Goal: Information Seeking & Learning: Compare options

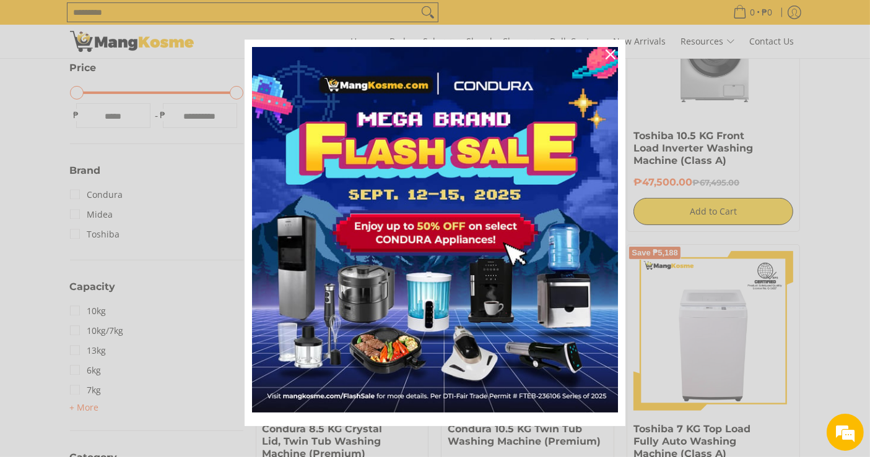
scroll to position [343, 0]
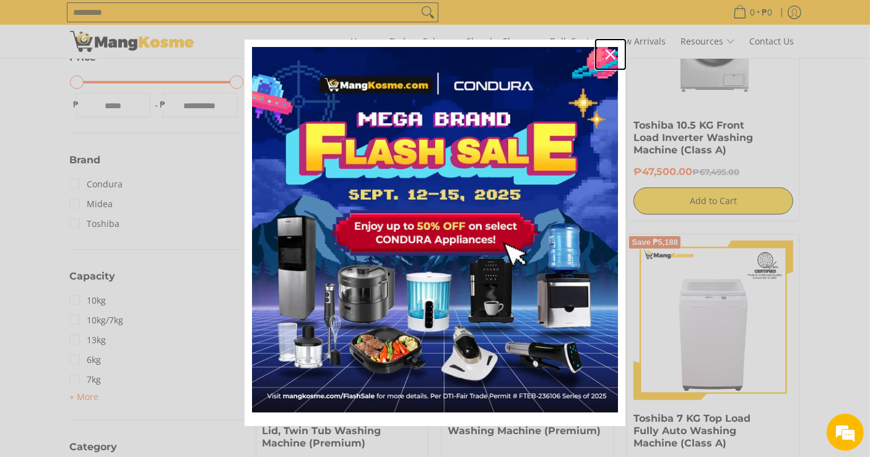
click at [606, 52] on icon "close icon" at bounding box center [610, 55] width 10 height 10
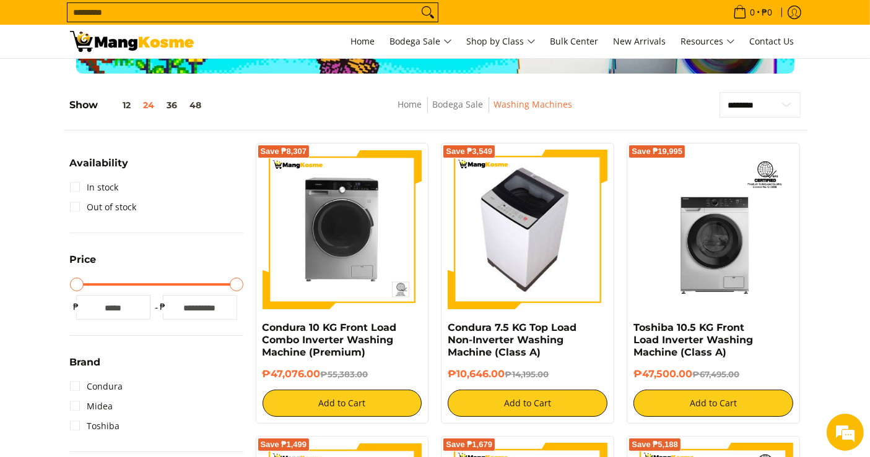
scroll to position [137, 0]
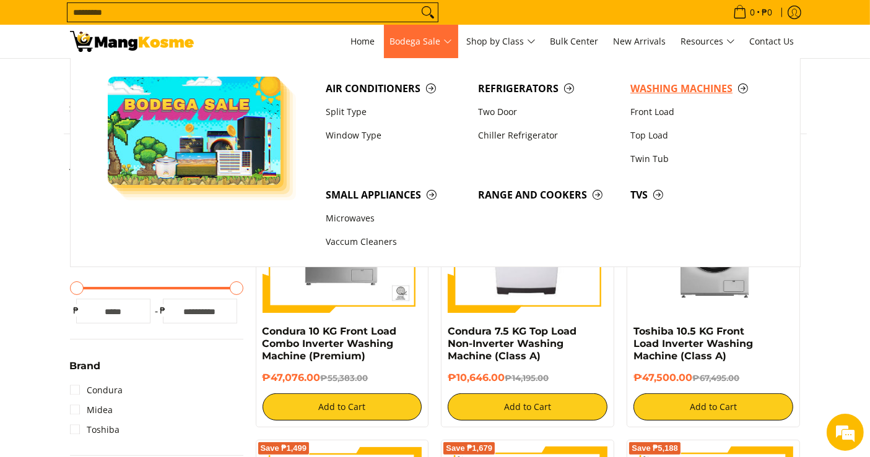
click at [668, 88] on span "Washing Machines" at bounding box center [700, 88] width 140 height 15
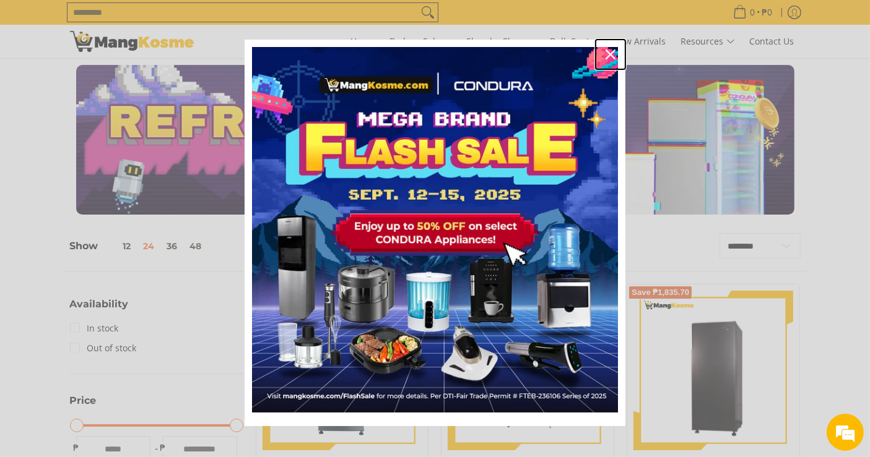
click at [605, 57] on icon "close icon" at bounding box center [610, 55] width 10 height 10
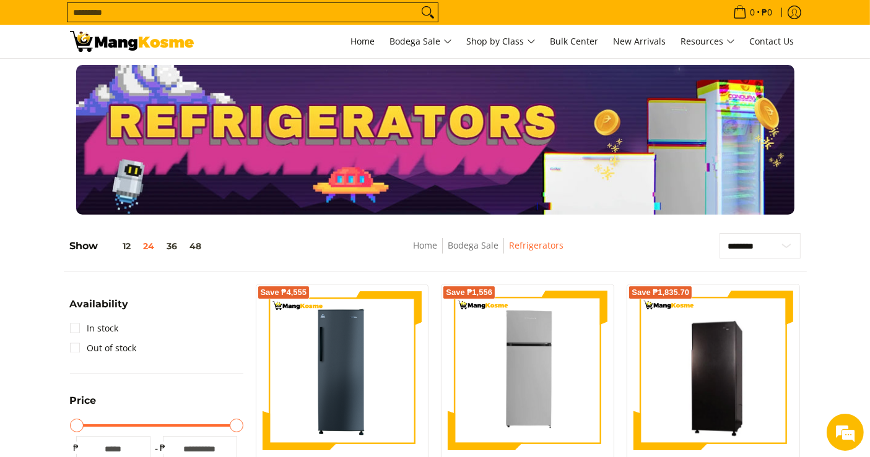
click at [351, 7] on input "Search..." at bounding box center [242, 12] width 350 height 19
type input "*******"
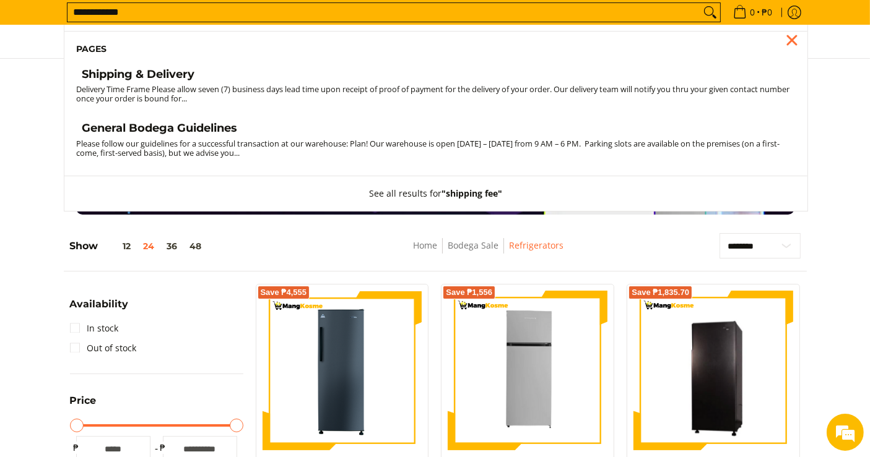
type input "**********"
click at [136, 76] on h4 "Shipping & Delivery" at bounding box center [138, 74] width 113 height 14
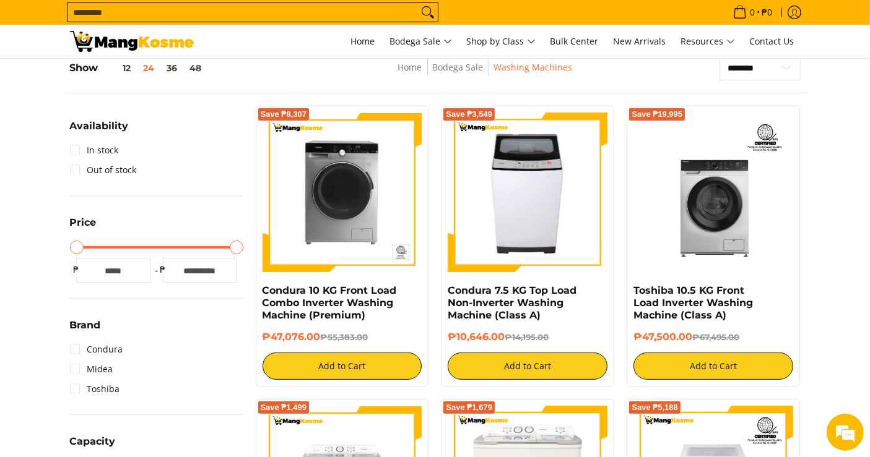
scroll to position [137, 0]
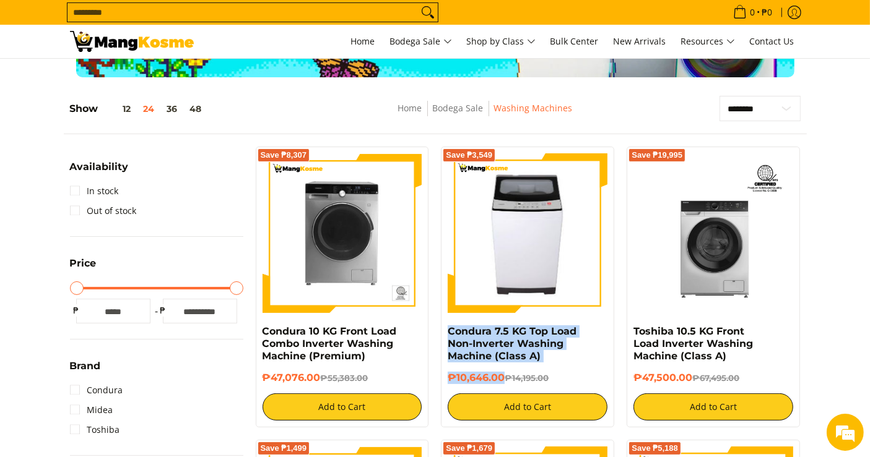
drag, startPoint x: 506, startPoint y: 374, endPoint x: 446, endPoint y: 330, distance: 74.0
click at [446, 330] on div "Save ₱3,549 Condura 7.5 KG Top Load Non-Inverter Washing Machine (Class A) ₱10,…" at bounding box center [527, 287] width 173 height 281
copy div "Condura 7.5 KG Top Load Non-Inverter Washing Machine (Class A) ₱10,646.00"
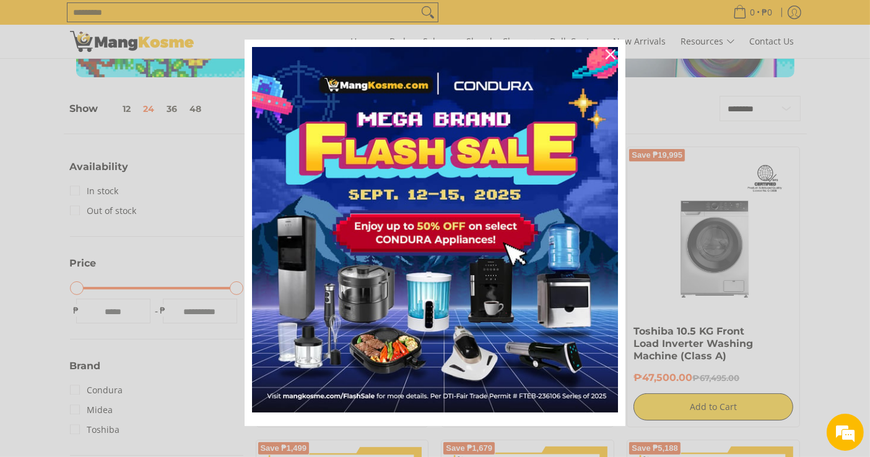
scroll to position [0, 0]
click at [313, 8] on div "Marketing offer form" at bounding box center [435, 228] width 870 height 457
click at [611, 53] on div "Close" at bounding box center [610, 55] width 20 height 20
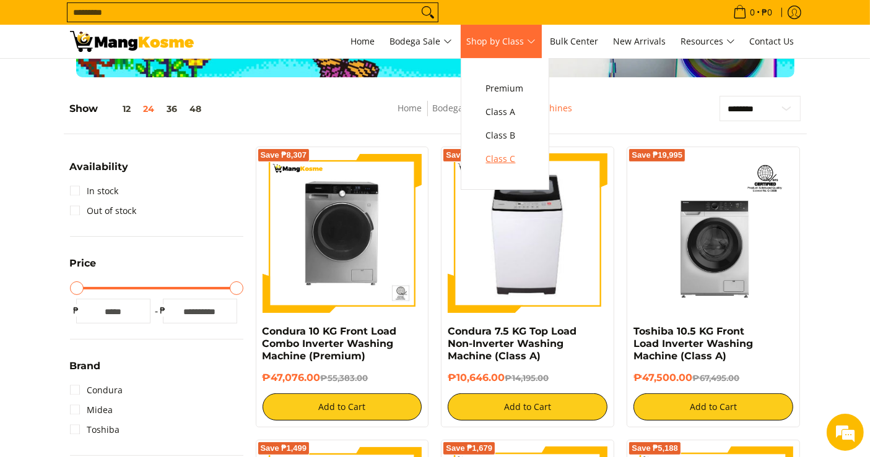
click at [518, 157] on span "Class C" at bounding box center [505, 159] width 38 height 15
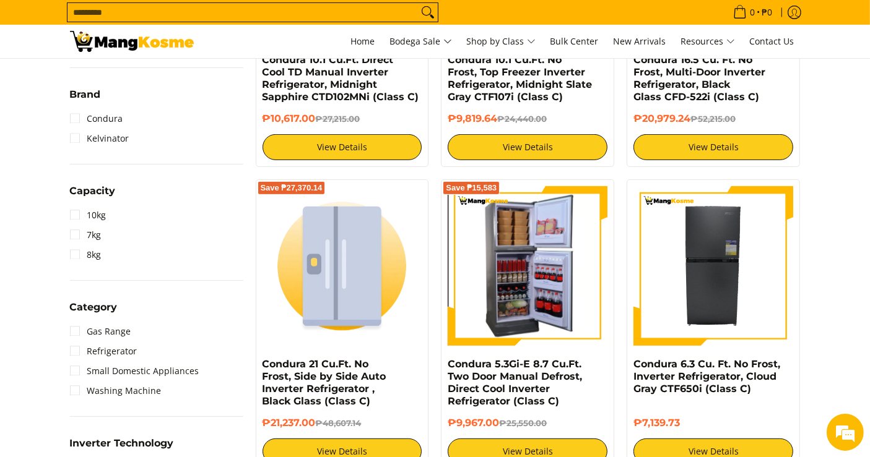
scroll to position [343, 0]
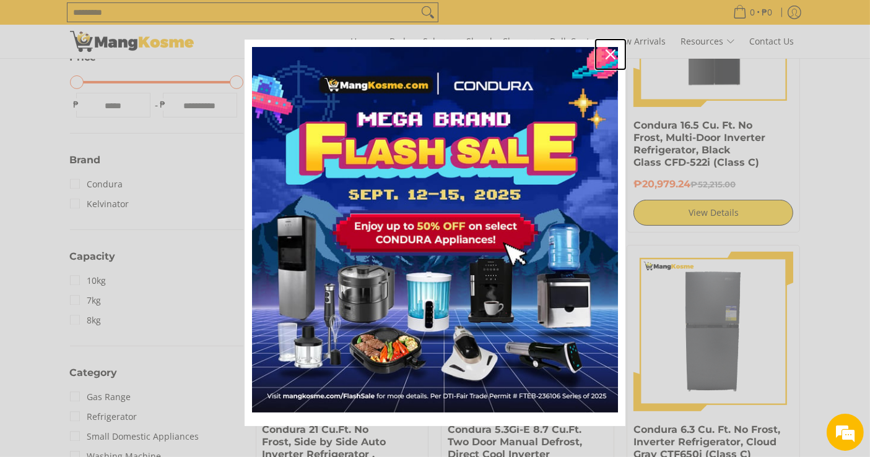
click at [605, 55] on icon "close icon" at bounding box center [610, 55] width 10 height 10
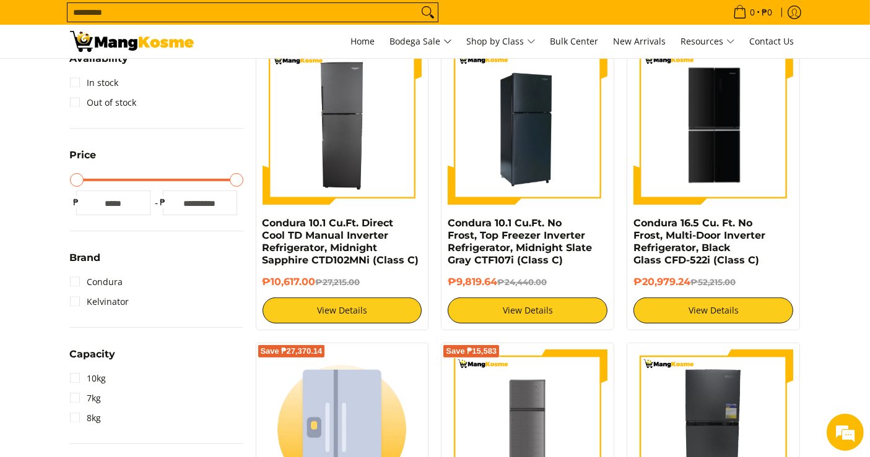
scroll to position [206, 0]
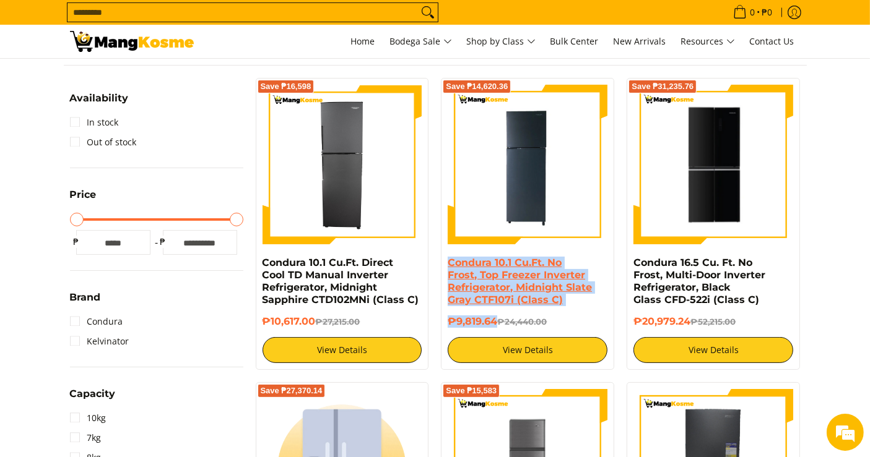
drag, startPoint x: 498, startPoint y: 324, endPoint x: 447, endPoint y: 259, distance: 82.6
click at [447, 259] on div "Condura 10.1 Cu.Ft. No Frost, Top Freezer Inverter Refrigerator, Midnight Slate…" at bounding box center [527, 310] width 160 height 106
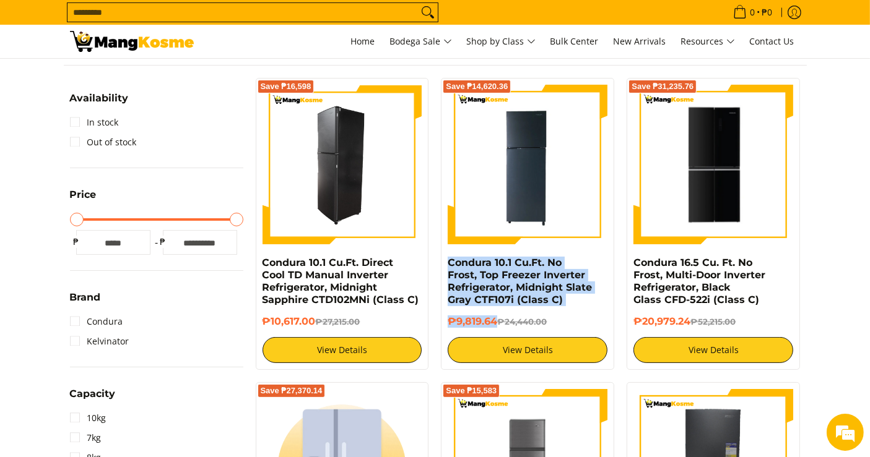
copy div "Condura 10.1 Cu.Ft. No Frost, Top Freezer Inverter Refrigerator, Midnight Slate…"
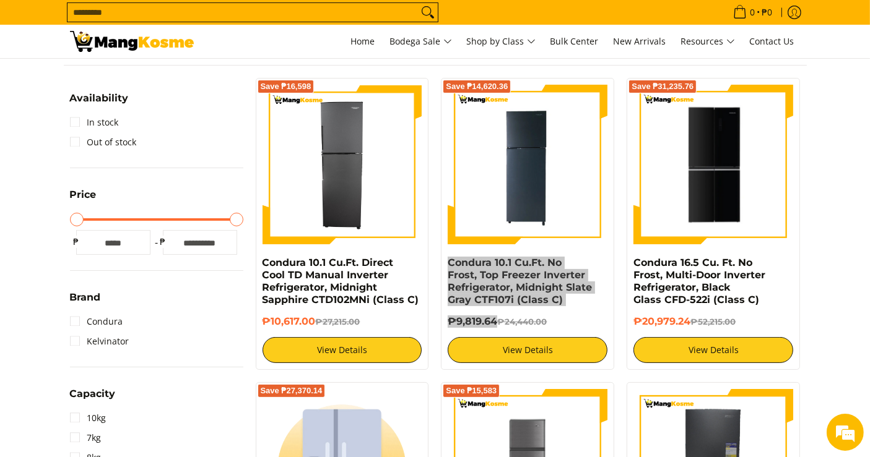
scroll to position [0, 0]
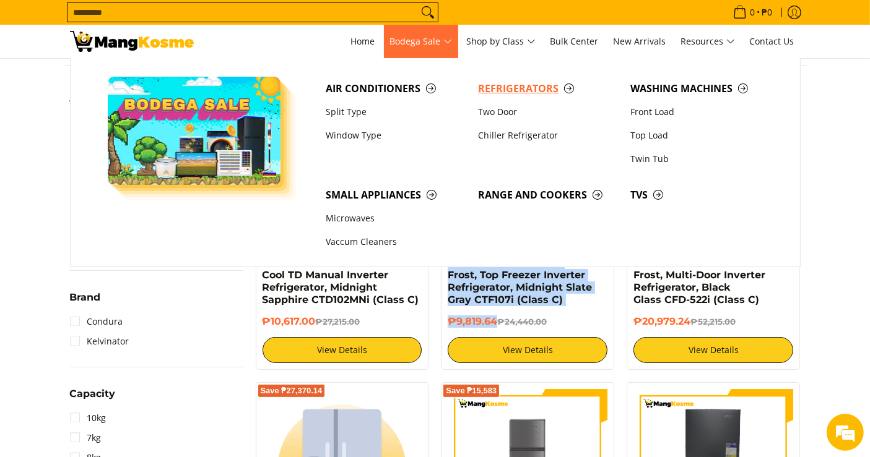
click at [495, 88] on span "Refrigerators" at bounding box center [548, 88] width 140 height 15
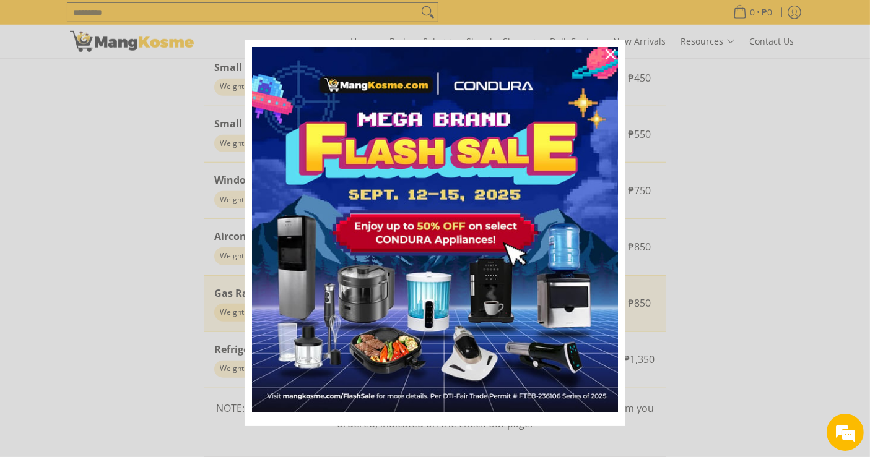
scroll to position [9, 0]
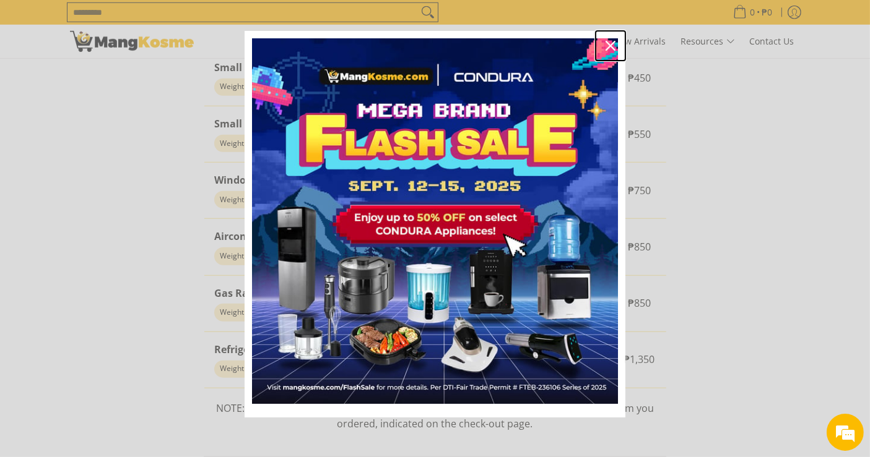
click at [610, 45] on div "Close" at bounding box center [610, 46] width 20 height 20
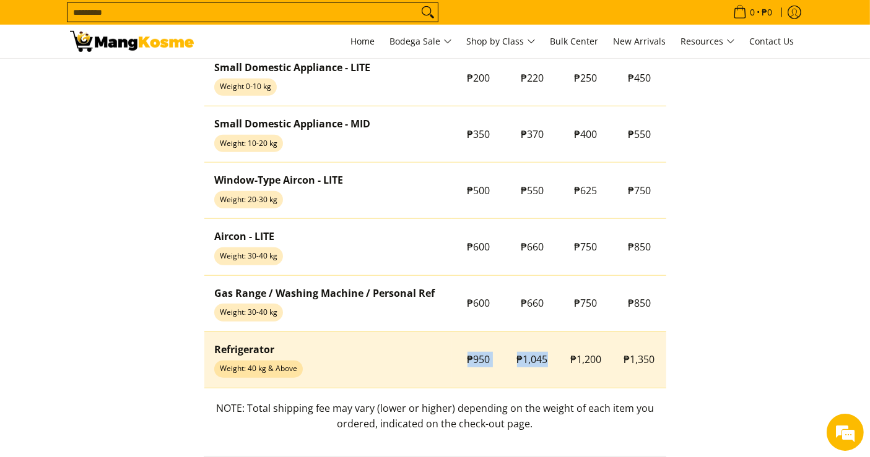
drag, startPoint x: 482, startPoint y: 358, endPoint x: 546, endPoint y: 356, distance: 64.4
click at [546, 356] on tr "Refrigerator Weight: 40 kg & Above ₱950 ₱1,045 ₱1,200 ₱1,350" at bounding box center [435, 360] width 462 height 56
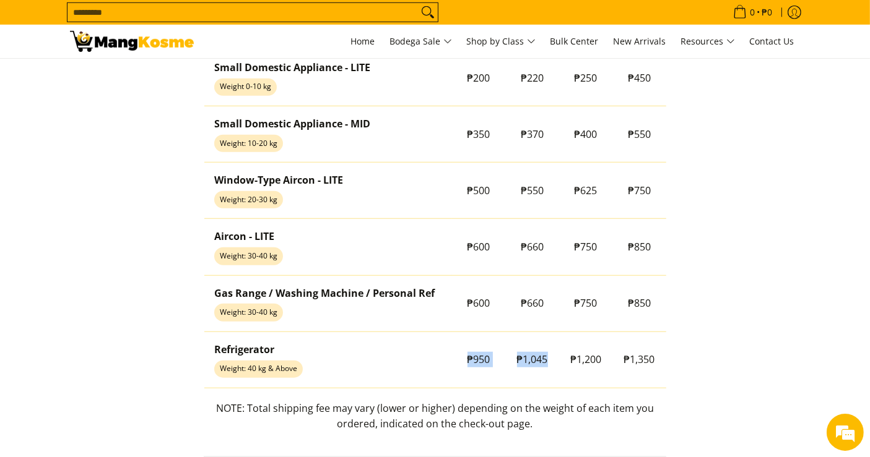
copy tr "₱950 ₱1,045"
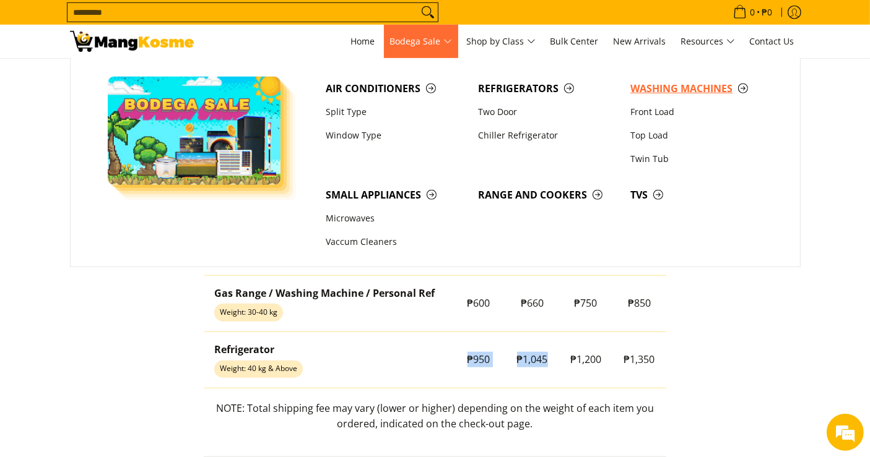
click at [656, 88] on span "Washing Machines" at bounding box center [700, 88] width 140 height 15
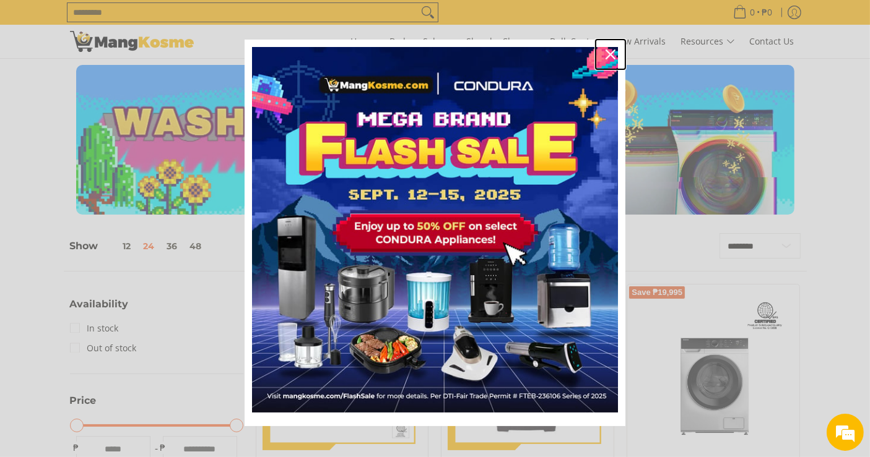
click at [613, 51] on div "Close" at bounding box center [610, 55] width 20 height 20
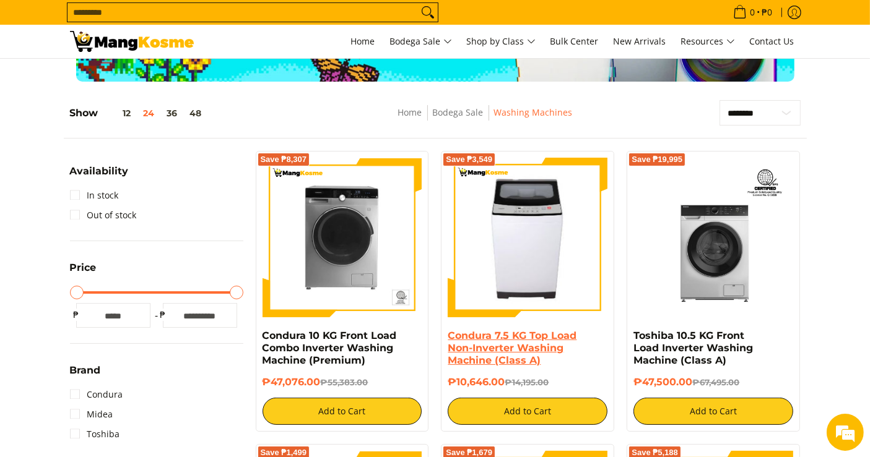
scroll to position [137, 0]
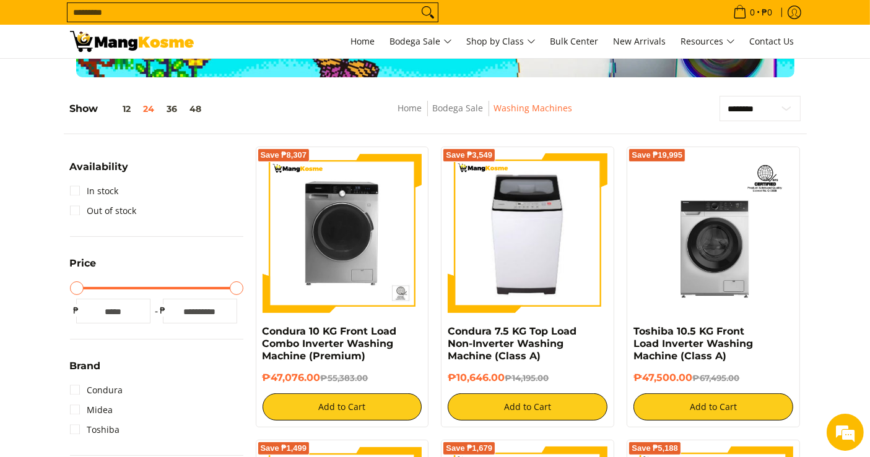
drag, startPoint x: 481, startPoint y: 362, endPoint x: 444, endPoint y: 326, distance: 51.6
click at [444, 326] on div "Save ₱3,549 Condura 7.5 KG Top Load Non-Inverter Washing Machine (Class A) ₱10,…" at bounding box center [527, 287] width 173 height 281
copy div "Condura 7.5 KG Top Load Non-Inverter Washing Machine (Class A) ₱10,646.00"
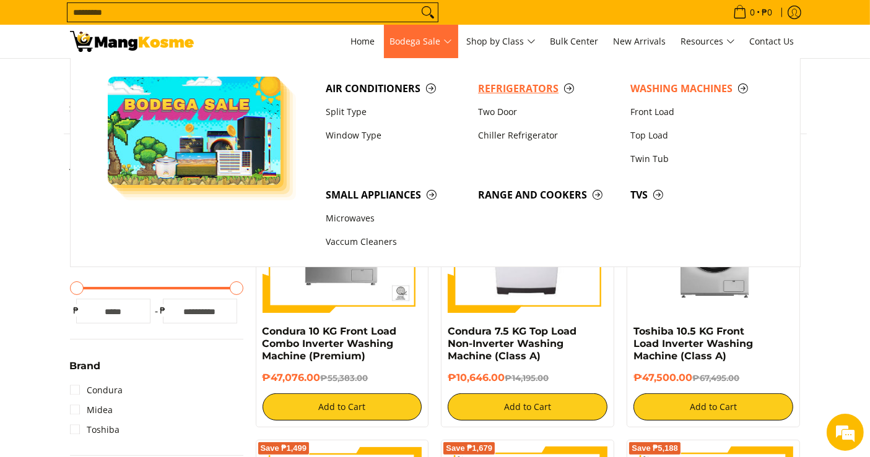
click at [508, 91] on span "Refrigerators" at bounding box center [548, 88] width 140 height 15
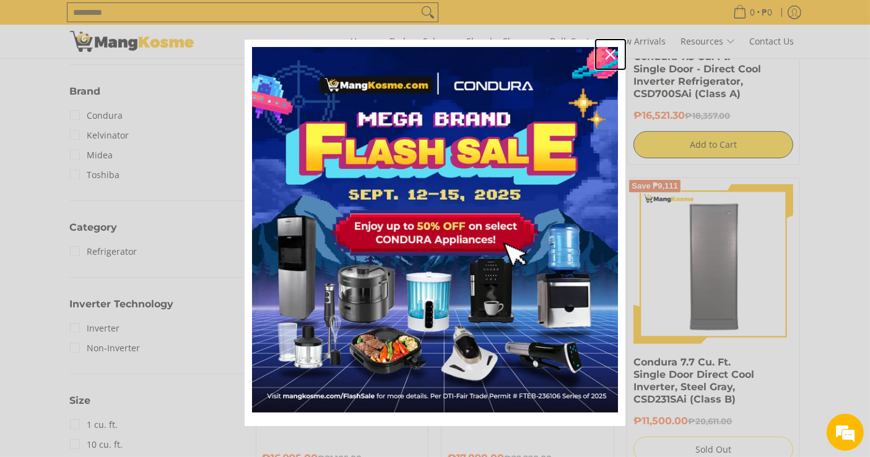
click at [605, 57] on icon "close icon" at bounding box center [610, 55] width 10 height 10
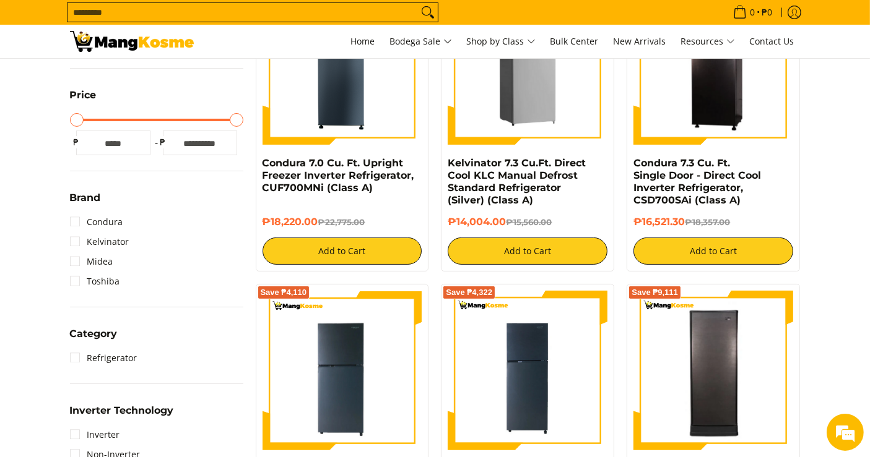
scroll to position [275, 0]
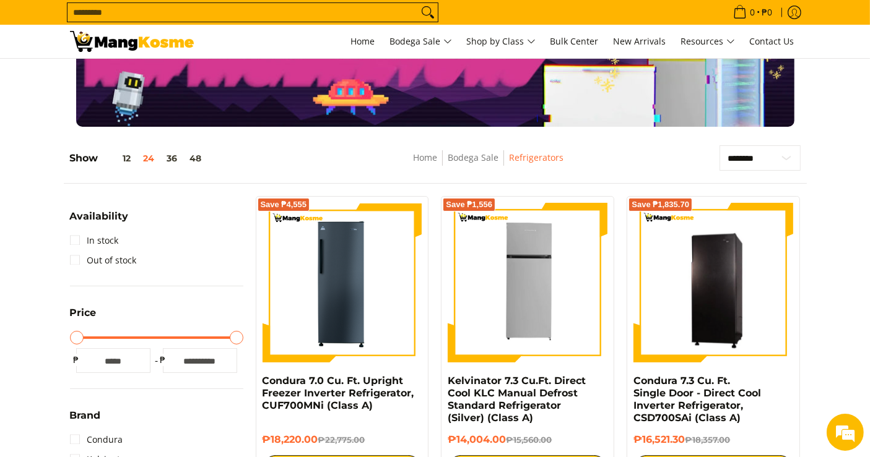
scroll to position [137, 0]
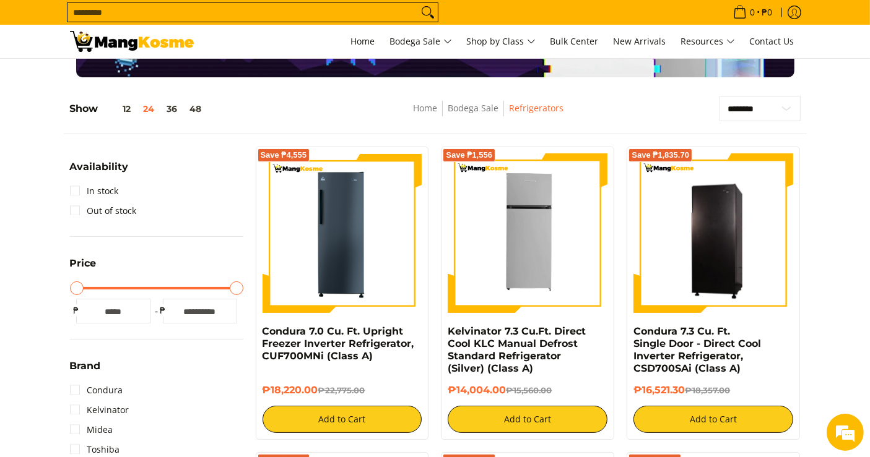
drag, startPoint x: 507, startPoint y: 390, endPoint x: 446, endPoint y: 334, distance: 83.3
click at [446, 334] on div "Save ₱1,556 Kelvinator 7.3 Cu.Ft. Direct Cool KLC Manual Defrost Standard Refri…" at bounding box center [527, 293] width 173 height 293
copy div "Kelvinator 7.3 Cu.Ft. Direct Cool KLC Manual Defrost Standard Refrigerator (Sil…"
click at [353, 38] on span "Home" at bounding box center [363, 41] width 24 height 12
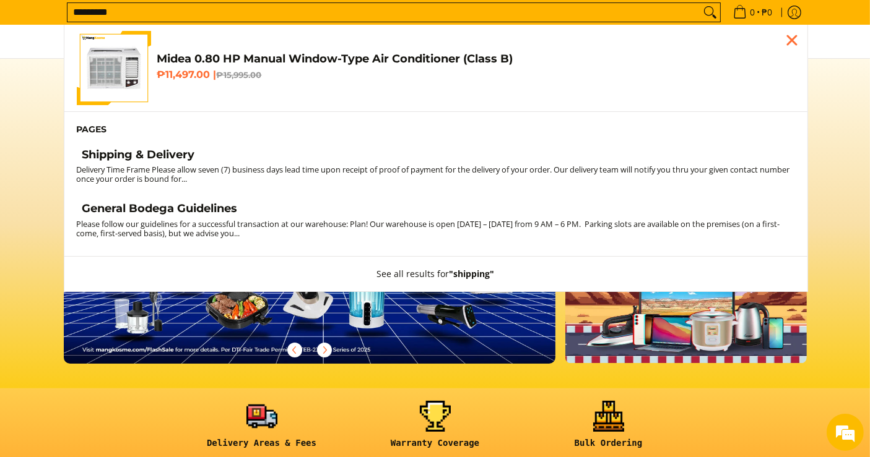
type input "********"
click at [166, 159] on h4 "Shipping & Delivery" at bounding box center [138, 155] width 113 height 14
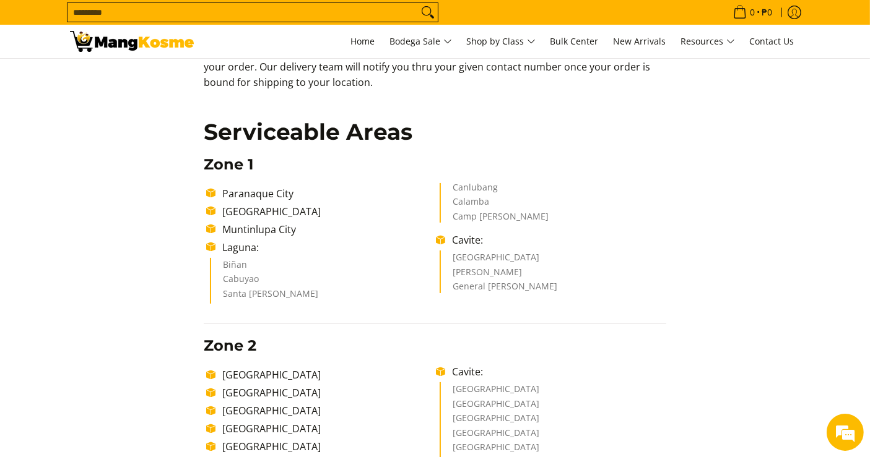
scroll to position [501, 0]
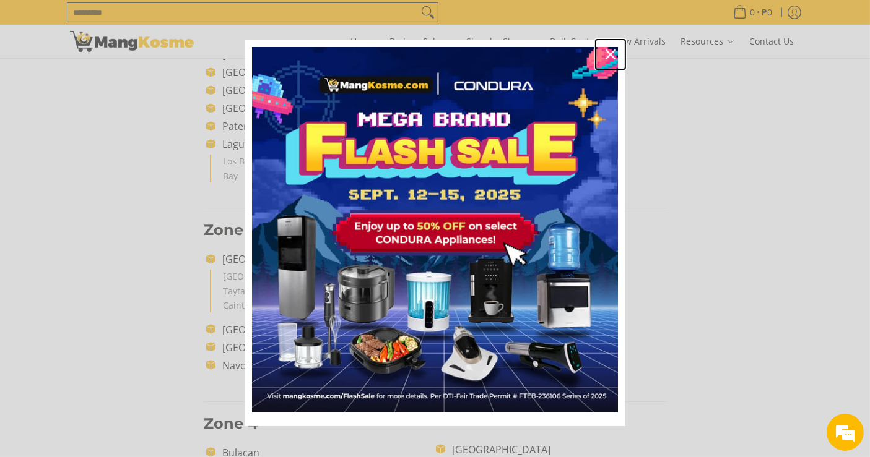
click at [605, 55] on icon "close icon" at bounding box center [610, 55] width 10 height 10
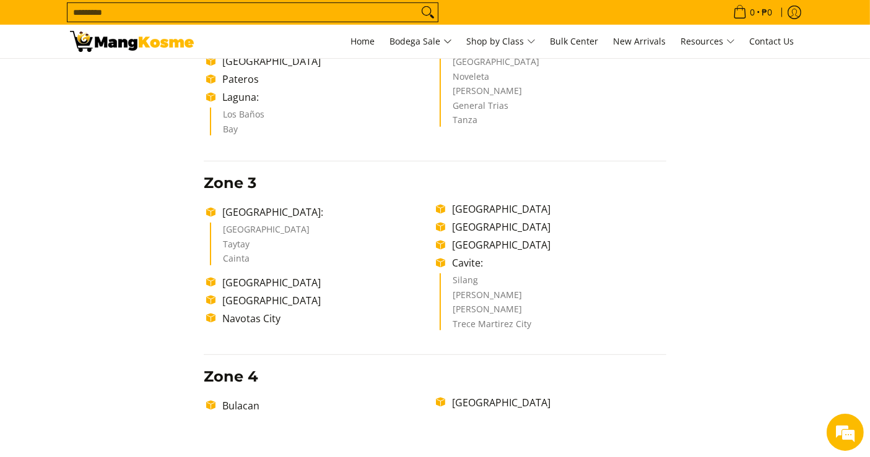
scroll to position [569, 0]
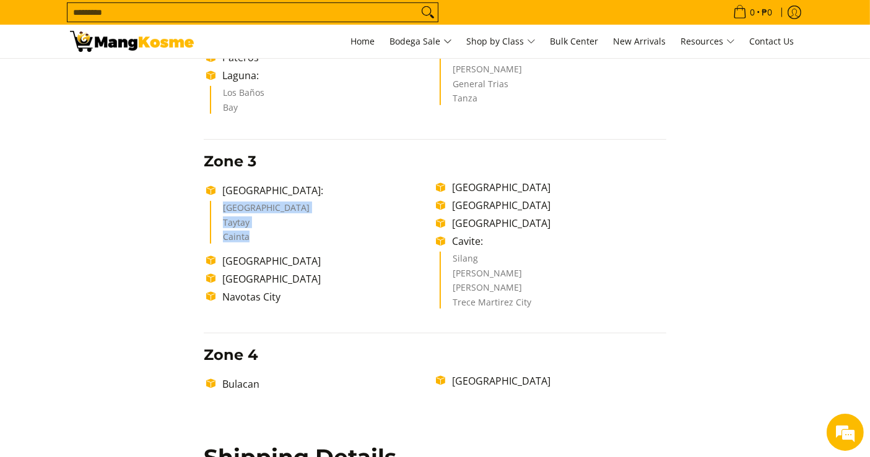
drag, startPoint x: 269, startPoint y: 236, endPoint x: 218, endPoint y: 209, distance: 57.9
click at [218, 209] on ul "Antipolo City [PERSON_NAME]" at bounding box center [323, 222] width 226 height 43
copy ul "Antipolo City [PERSON_NAME]"
click at [630, 178] on div "Delivery Time Frame Please allow seven (7) business days lead time upon receipt…" at bounding box center [434, 284] width 475 height 1369
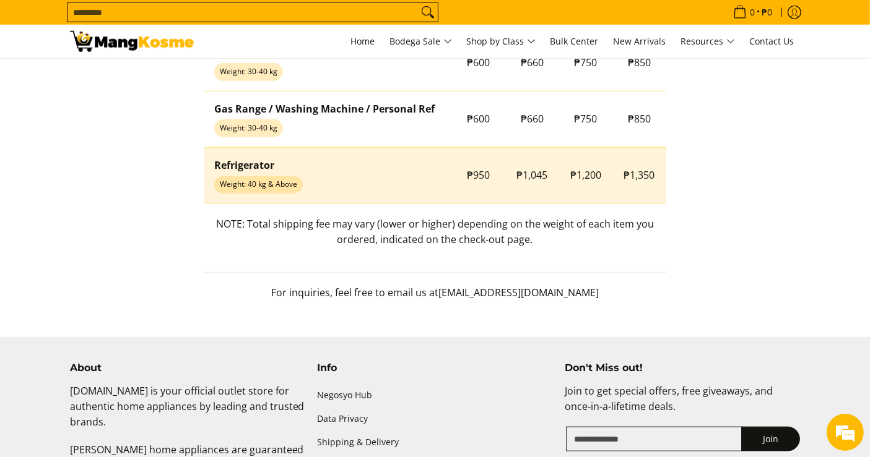
scroll to position [1199, 0]
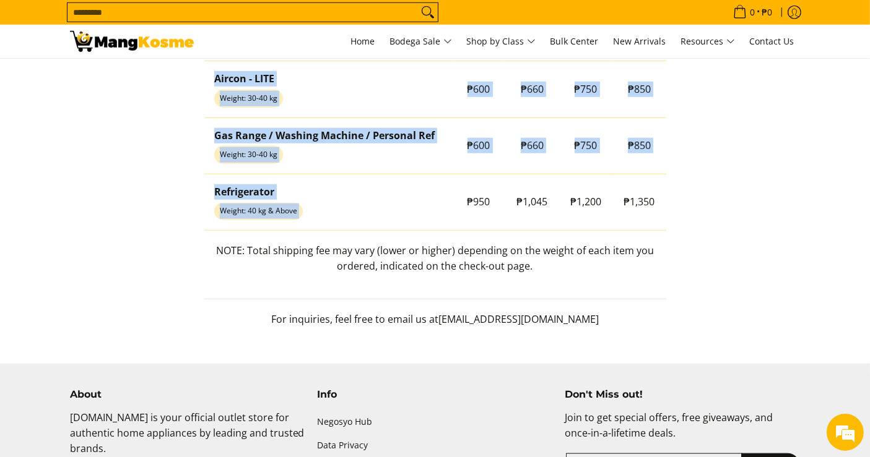
drag, startPoint x: 568, startPoint y: 205, endPoint x: 667, endPoint y: 205, distance: 99.0
copy table "Product Type Zone 1 Zone 2 Zone 3 Zone 4 Small Domestic Appliance - LITE Weight…"
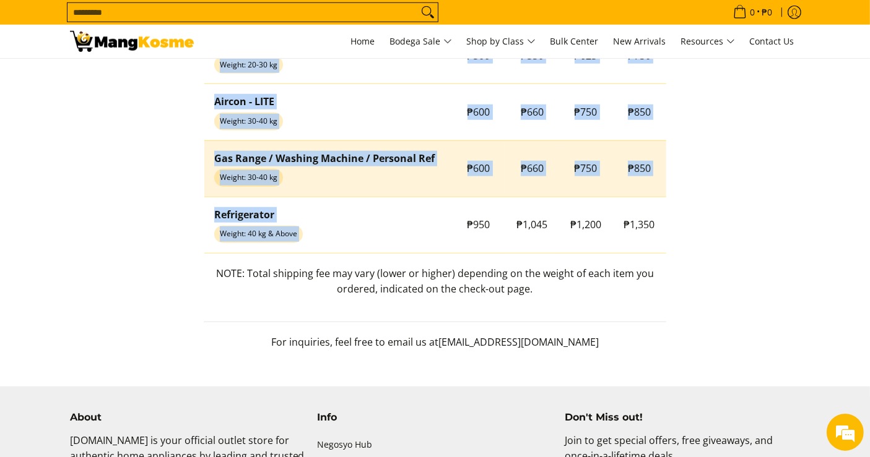
scroll to position [1174, 0]
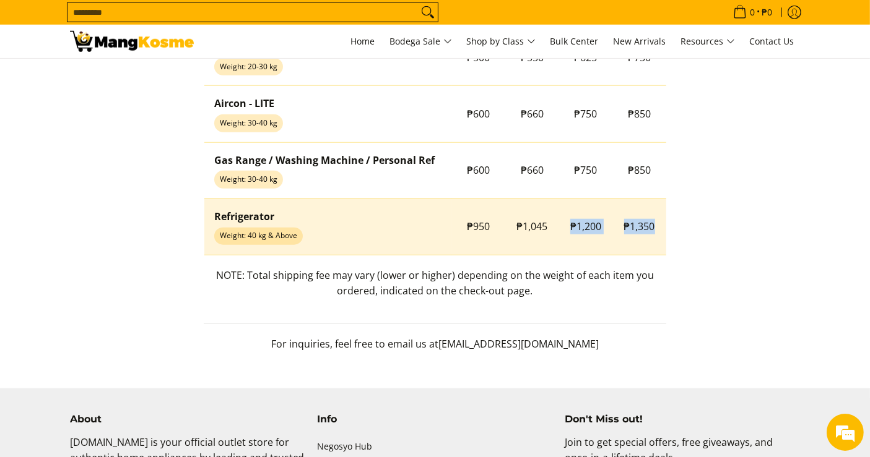
drag, startPoint x: 563, startPoint y: 227, endPoint x: 654, endPoint y: 222, distance: 91.1
click at [654, 222] on tr "Refrigerator Weight: 40 kg & Above ₱950 ₱1,045 ₱1,200 ₱1,350" at bounding box center [435, 227] width 462 height 56
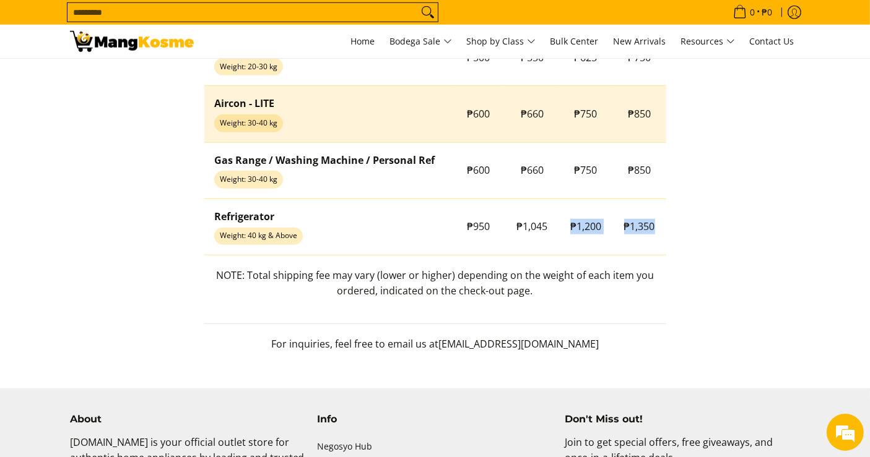
copy tr "₱1,200 ₱1,350"
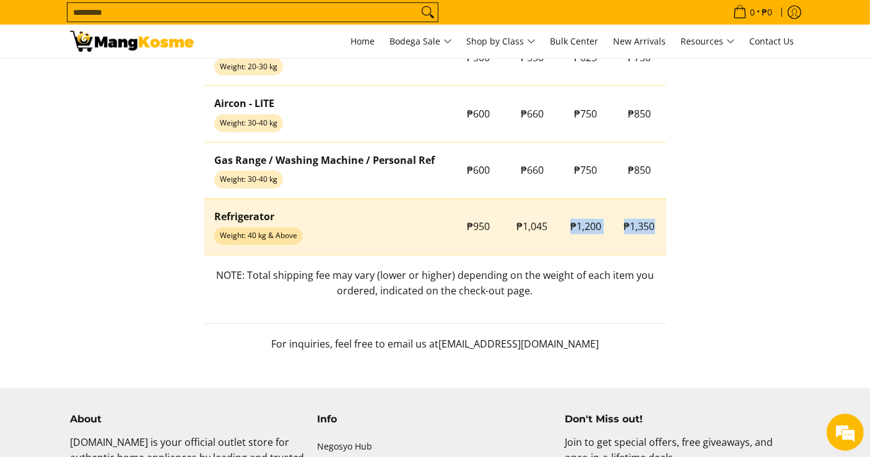
drag, startPoint x: 569, startPoint y: 228, endPoint x: 663, endPoint y: 229, distance: 93.5
click at [663, 229] on tr "Refrigerator Weight: 40 kg & Above ₱950 ₱1,045 ₱1,200 ₱1,350" at bounding box center [435, 227] width 462 height 56
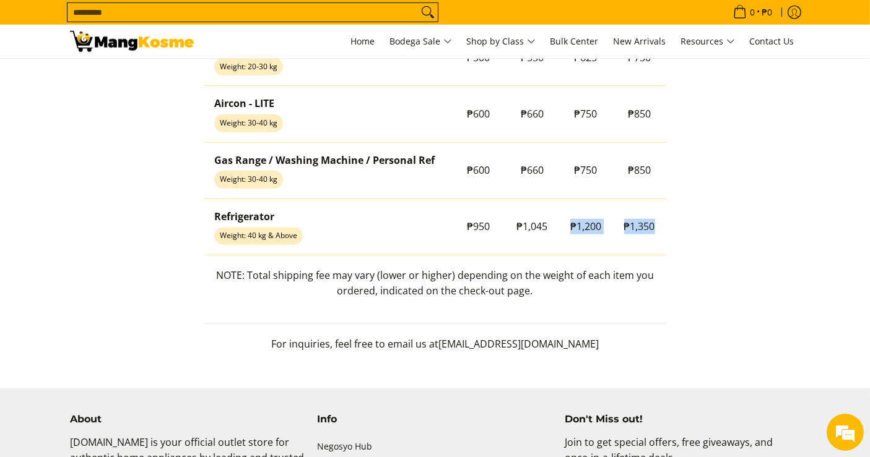
copy tr "₱1,200 ₱1,350"
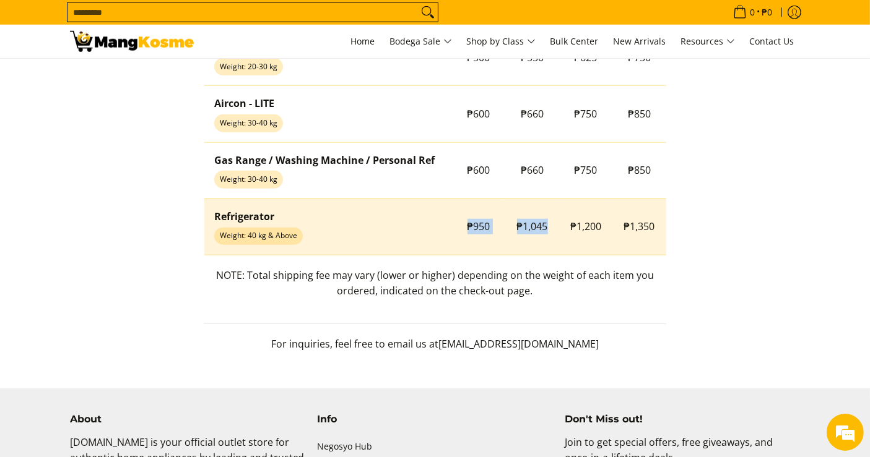
drag, startPoint x: 465, startPoint y: 232, endPoint x: 545, endPoint y: 234, distance: 79.9
click at [545, 234] on tr "Refrigerator Weight: 40 kg & Above ₱950 ₱1,045 ₱1,200 ₱1,350" at bounding box center [435, 227] width 462 height 56
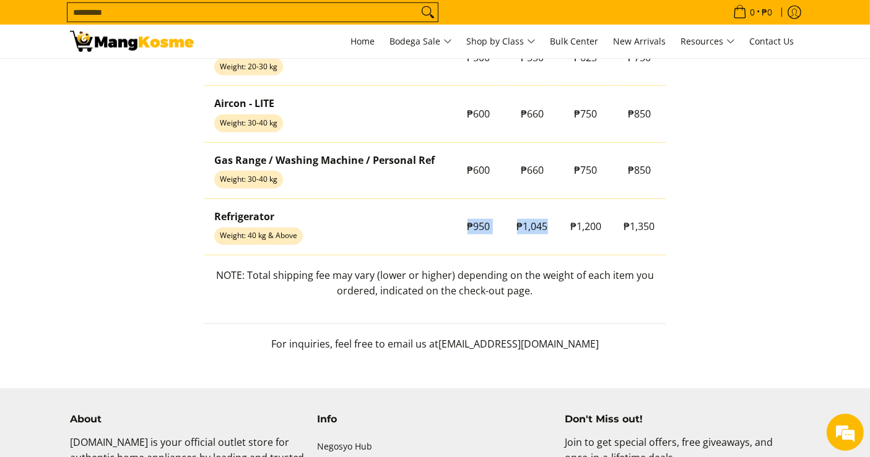
copy tr "₱950 ₱1,045"
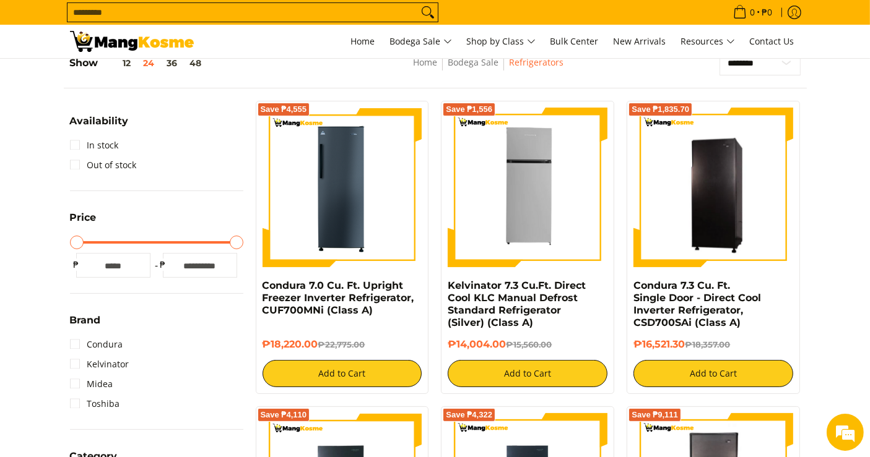
scroll to position [275, 0]
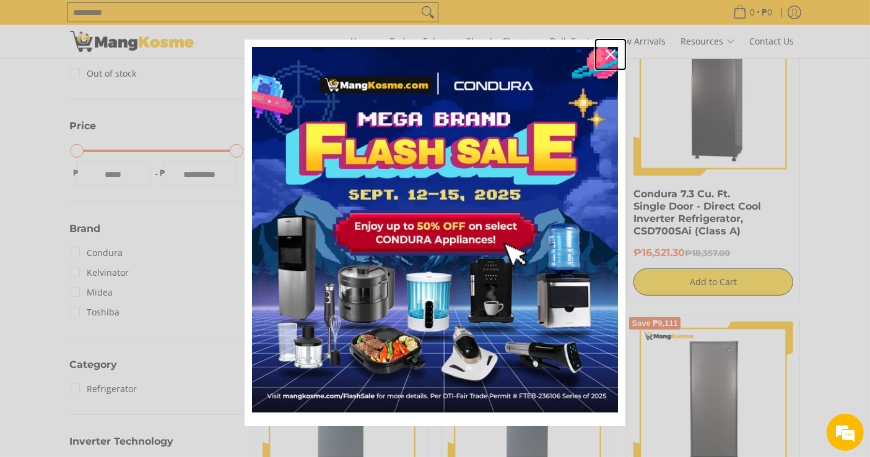
click at [606, 52] on icon "close icon" at bounding box center [610, 55] width 10 height 10
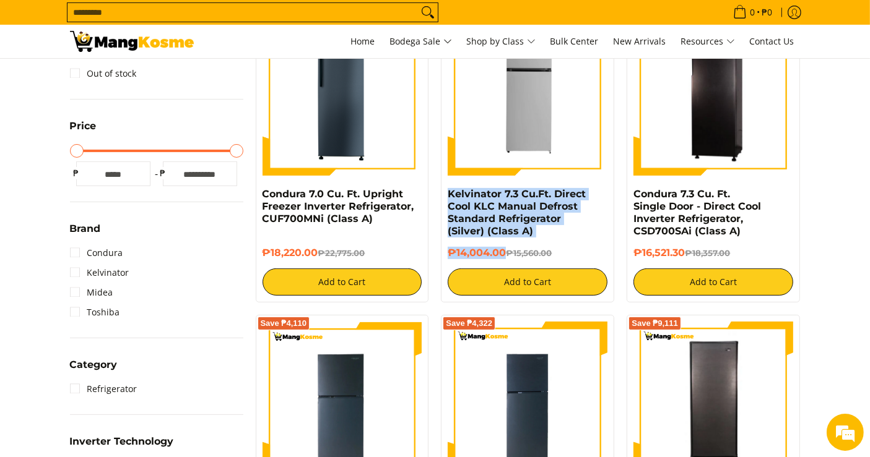
drag, startPoint x: 491, startPoint y: 244, endPoint x: 438, endPoint y: 195, distance: 71.8
click at [438, 195] on div "Save ₱1,556 Kelvinator 7.3 Cu.Ft. Direct Cool KLC Manual Defrost Standard Refri…" at bounding box center [527, 155] width 186 height 293
copy div "Kelvinator 7.3 Cu.Ft. Direct Cool KLC Manual Defrost Standard Refrigerator (Sil…"
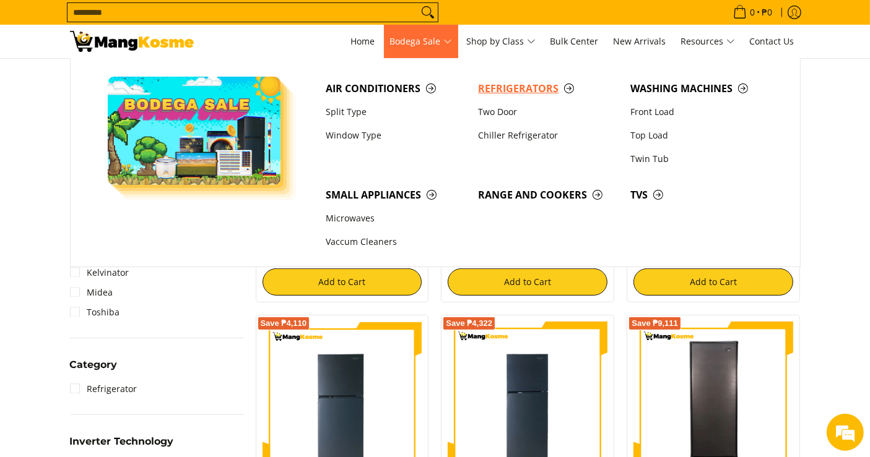
click at [521, 91] on span "Refrigerators" at bounding box center [548, 88] width 140 height 15
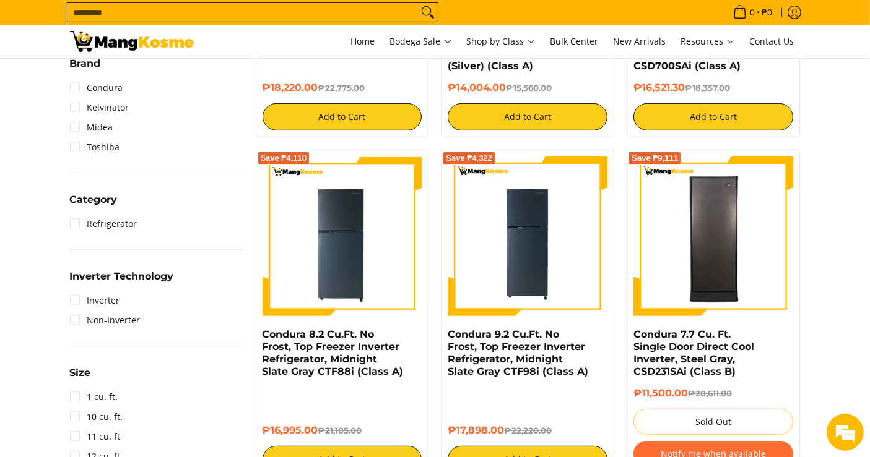
scroll to position [206, 0]
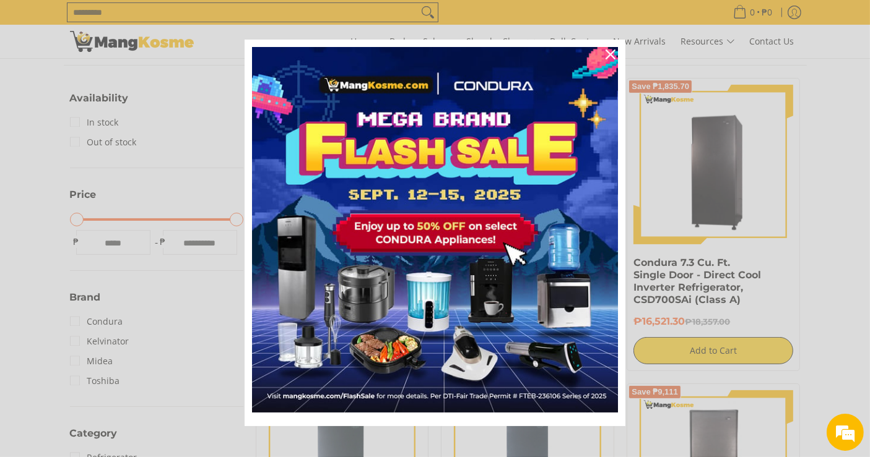
click at [678, 309] on div "Marketing offer form" at bounding box center [435, 228] width 870 height 457
click at [605, 58] on icon "close icon" at bounding box center [610, 55] width 10 height 10
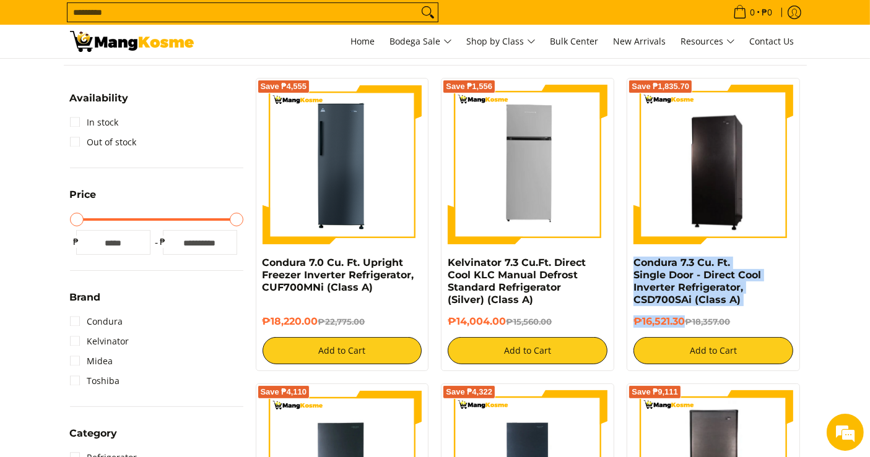
drag, startPoint x: 683, startPoint y: 322, endPoint x: 631, endPoint y: 264, distance: 78.1
click at [631, 264] on div "Save ₱1,835.70 Condura 7.3 Cu. Ft. Single Door - Direct Cool Inverter Refrigera…" at bounding box center [712, 224] width 173 height 293
copy div "Condura 7.3 Cu. Ft. Single Door - Direct Cool Inverter Refrigerator, CSD700SAi …"
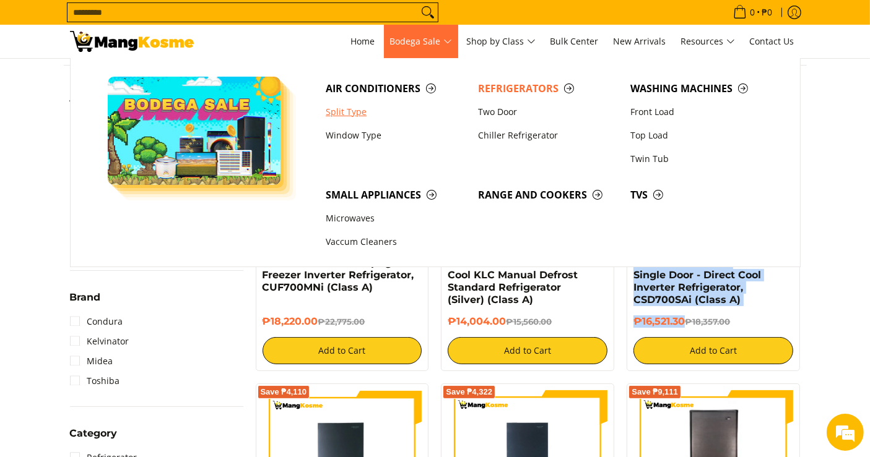
click at [352, 118] on link "Split Type" at bounding box center [395, 112] width 152 height 24
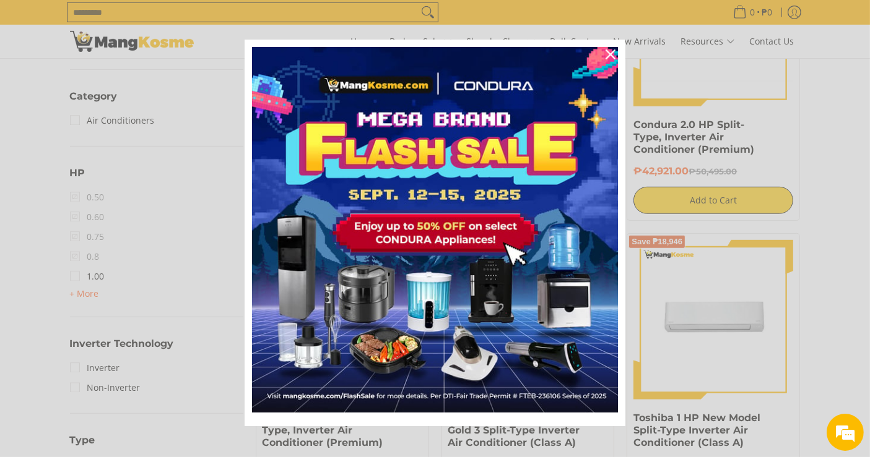
scroll to position [688, 0]
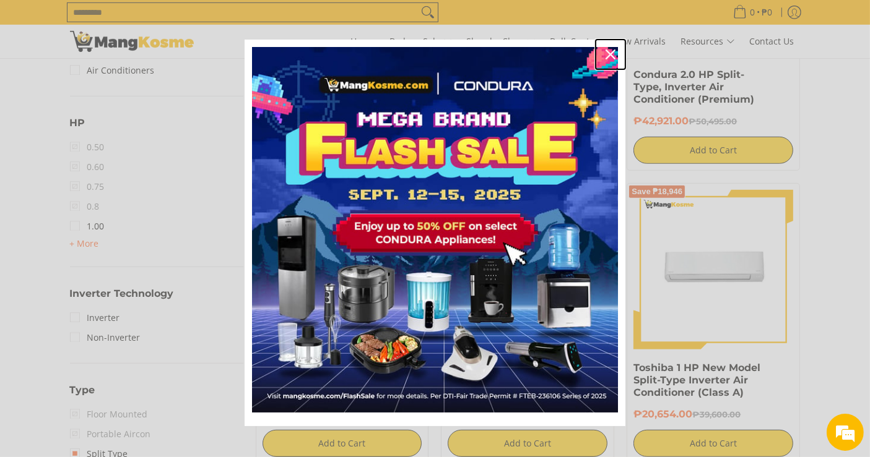
click at [605, 52] on icon "close icon" at bounding box center [610, 55] width 10 height 10
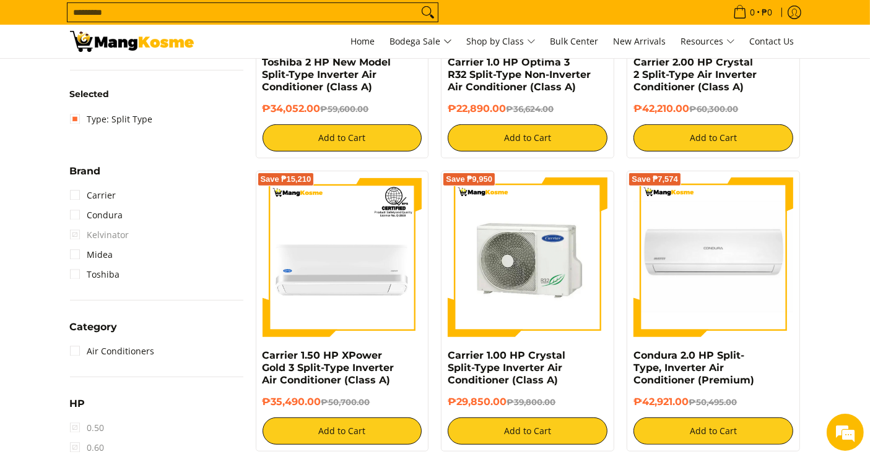
scroll to position [428, 0]
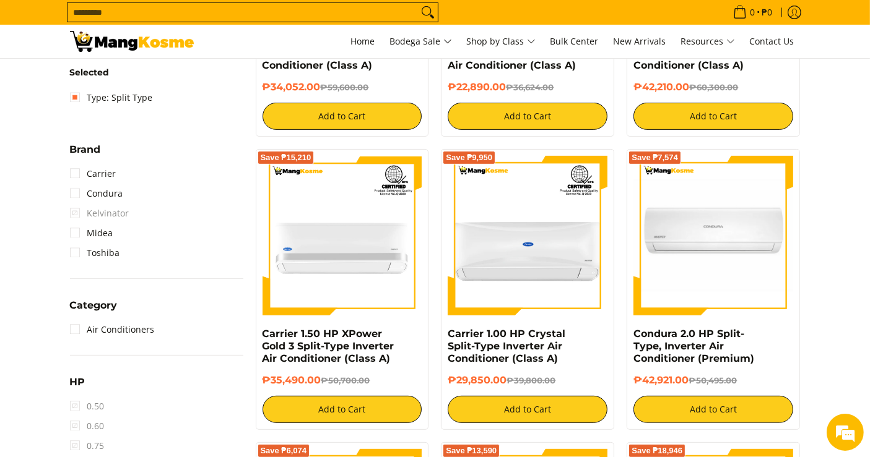
drag, startPoint x: 507, startPoint y: 379, endPoint x: 442, endPoint y: 329, distance: 81.7
click at [442, 329] on div "Save ₱9,950 Carrier 1.00 HP Crystal Split-Type Inverter Air Conditioner (Class …" at bounding box center [527, 289] width 173 height 281
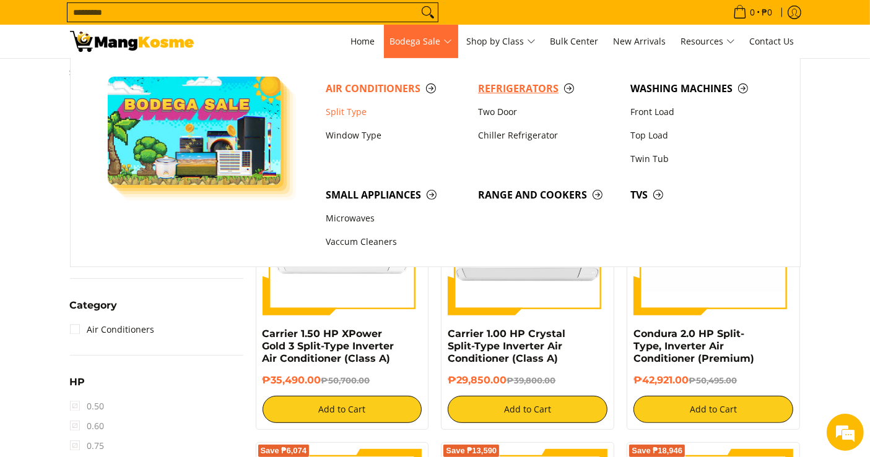
click at [532, 90] on span "Refrigerators" at bounding box center [548, 88] width 140 height 15
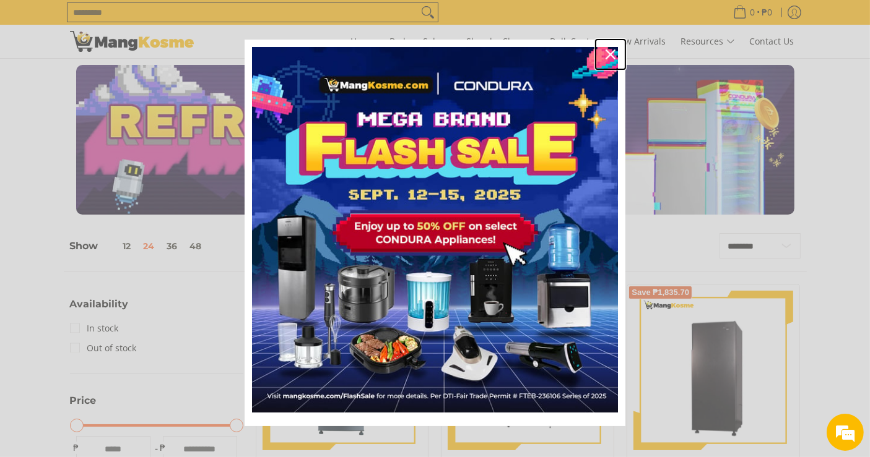
click at [605, 57] on icon "close icon" at bounding box center [610, 55] width 10 height 10
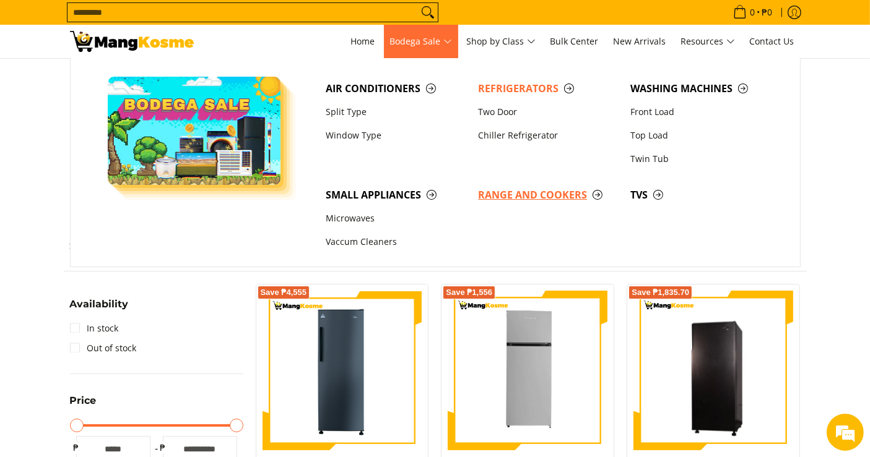
click at [568, 191] on span "Range and Cookers" at bounding box center [548, 195] width 140 height 15
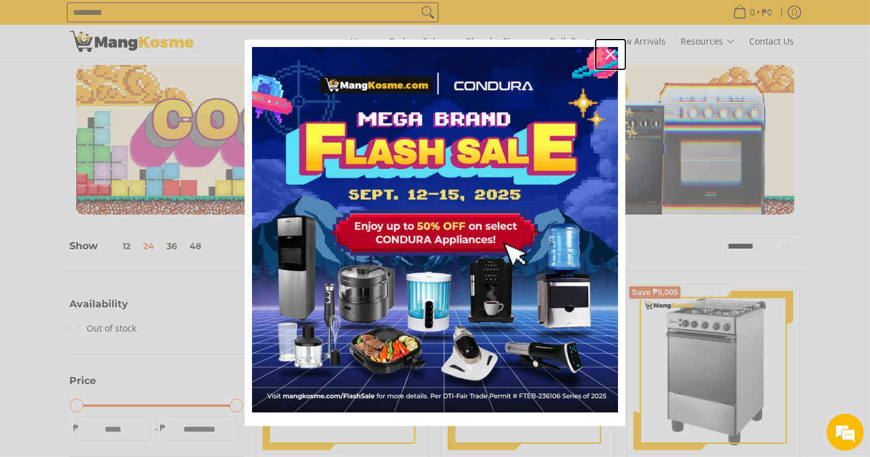
click at [605, 54] on icon "close icon" at bounding box center [610, 55] width 10 height 10
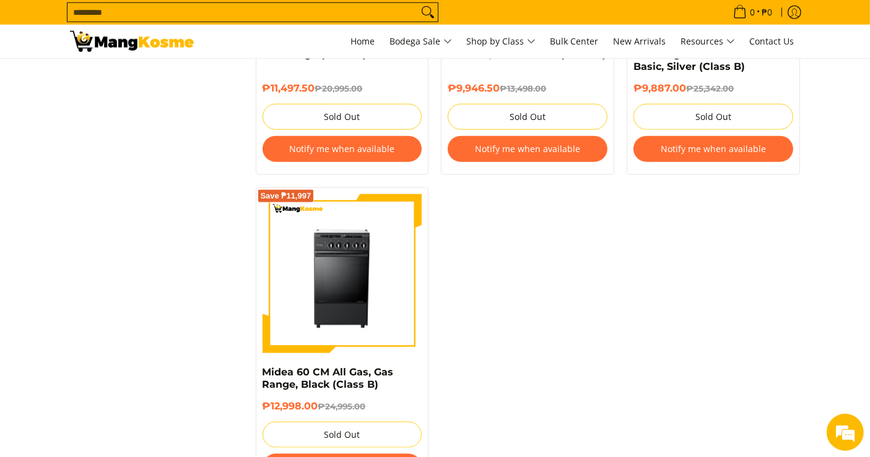
scroll to position [1444, 0]
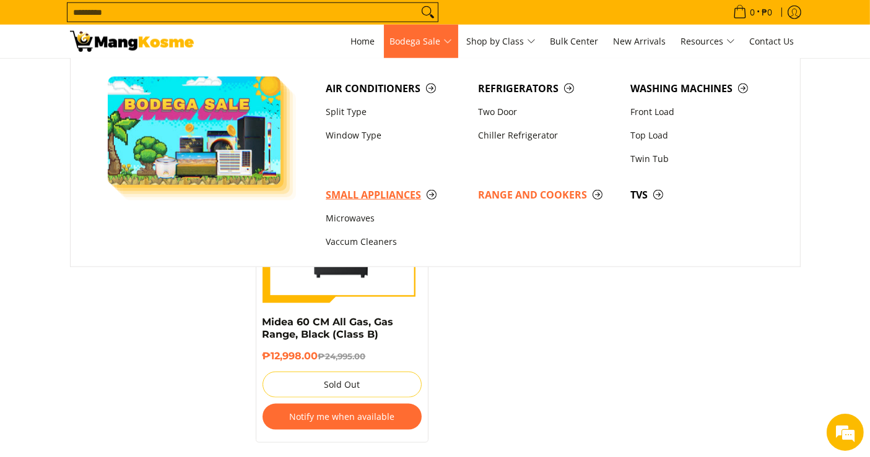
click at [396, 195] on span "Small Appliances" at bounding box center [396, 195] width 140 height 15
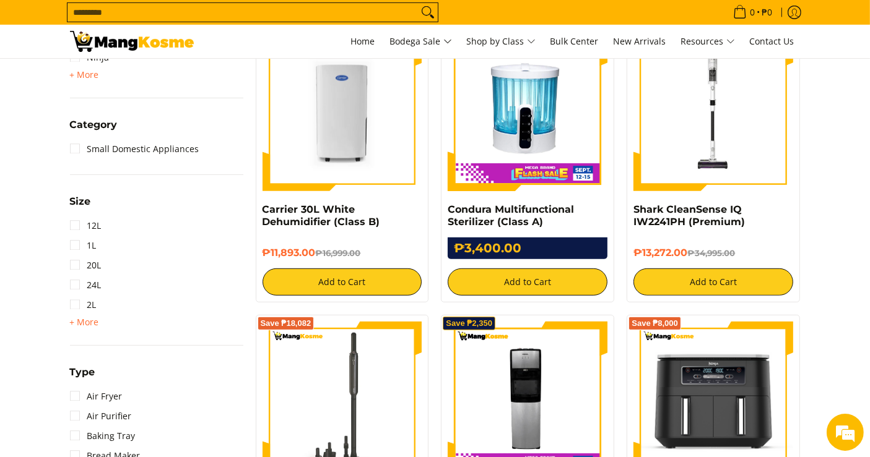
scroll to position [825, 0]
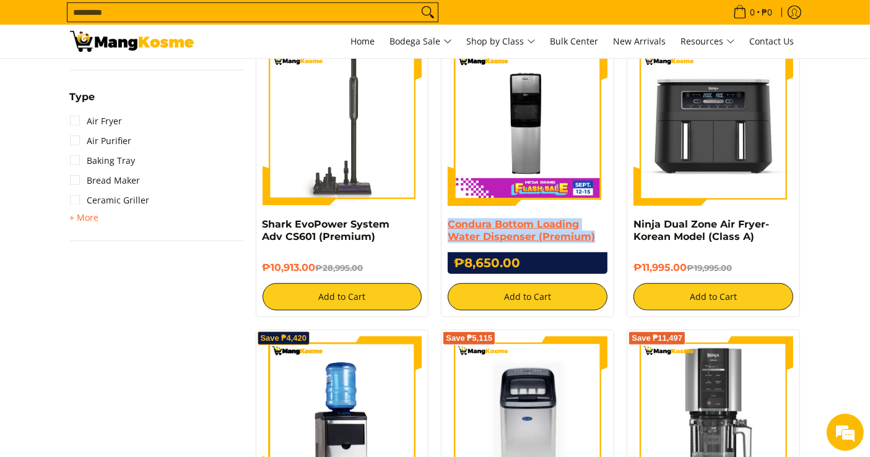
drag, startPoint x: 595, startPoint y: 235, endPoint x: 447, endPoint y: 225, distance: 147.6
click at [447, 225] on h4 "Condura Bottom Loading Water Dispenser (Premium)" at bounding box center [527, 230] width 160 height 25
copy link "Condura Bottom Loading Water Dispenser (Premium)"
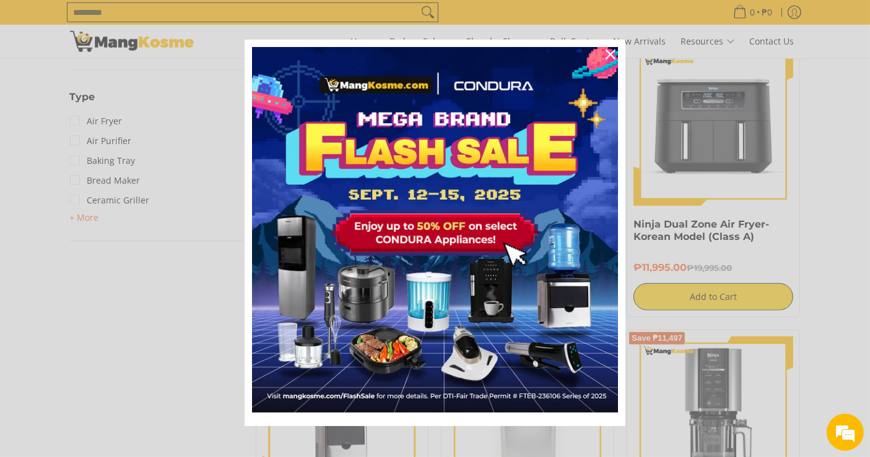
scroll to position [0, 0]
click at [605, 50] on icon "close icon" at bounding box center [610, 55] width 10 height 10
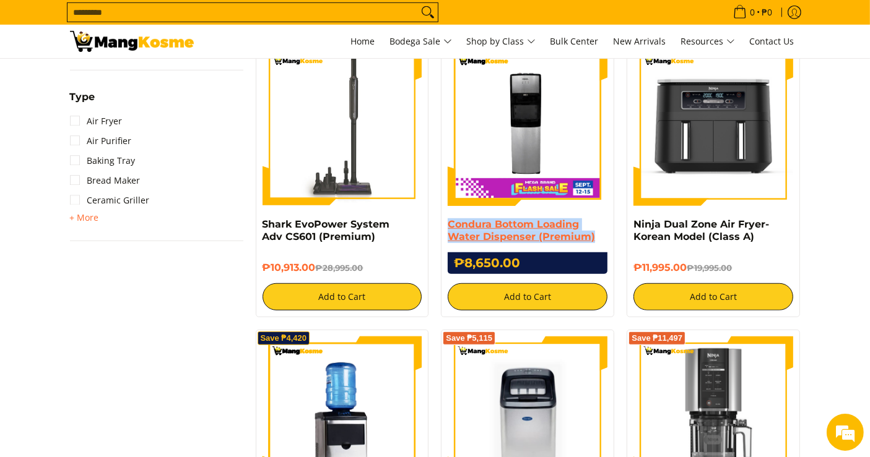
click at [564, 236] on link "Condura Bottom Loading Water Dispenser (Premium)" at bounding box center [520, 230] width 147 height 24
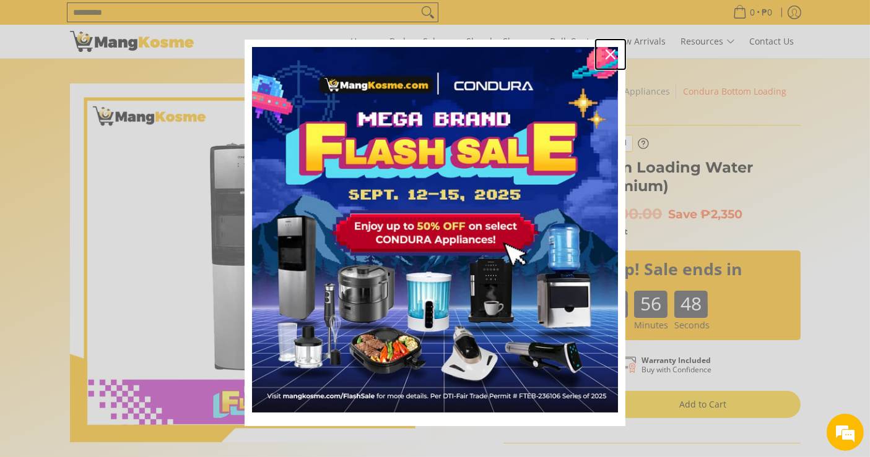
click at [606, 53] on icon "close icon" at bounding box center [610, 55] width 10 height 10
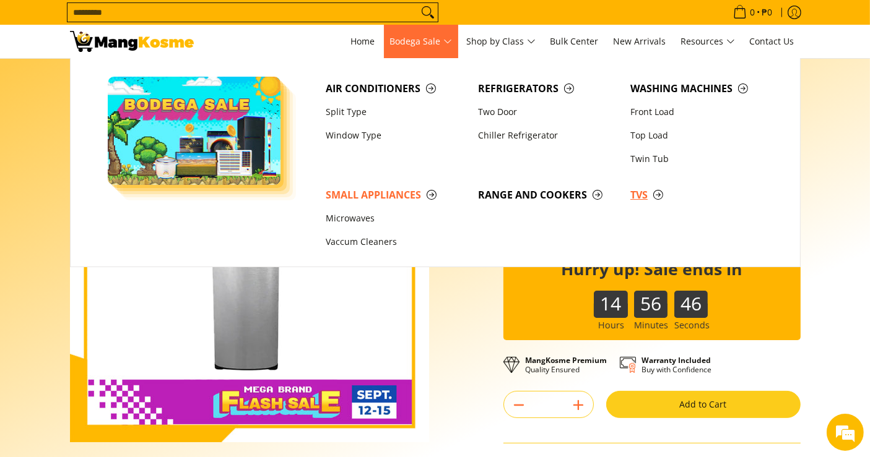
click at [629, 196] on link "TVs" at bounding box center [700, 195] width 152 height 24
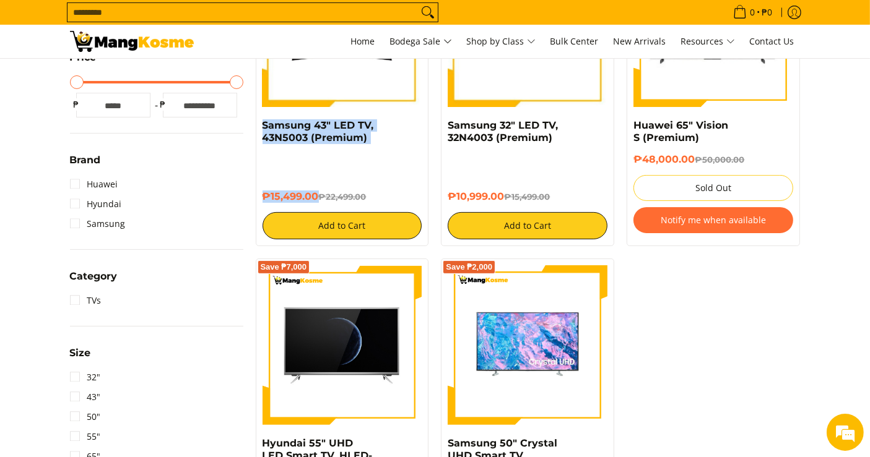
drag, startPoint x: 317, startPoint y: 193, endPoint x: 254, endPoint y: 121, distance: 95.2
click at [254, 121] on div "Save ₱7,000 Samsung 43" LED TV, 43N5003 (Premium) ₱15,499.00 ₱22,499.00 Add to …" at bounding box center [342, 94] width 186 height 306
copy div "Samsung 43" LED TV, 43N5003 (Premium) ₱15,499.00"
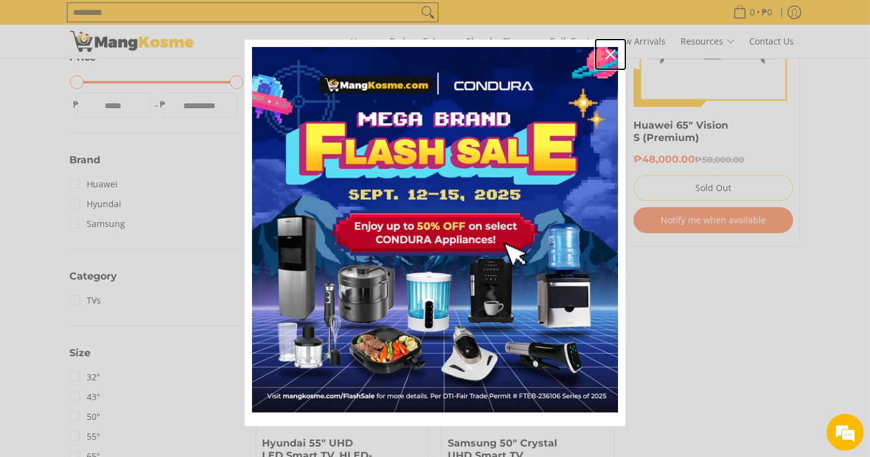
click at [605, 52] on icon "close icon" at bounding box center [610, 55] width 10 height 10
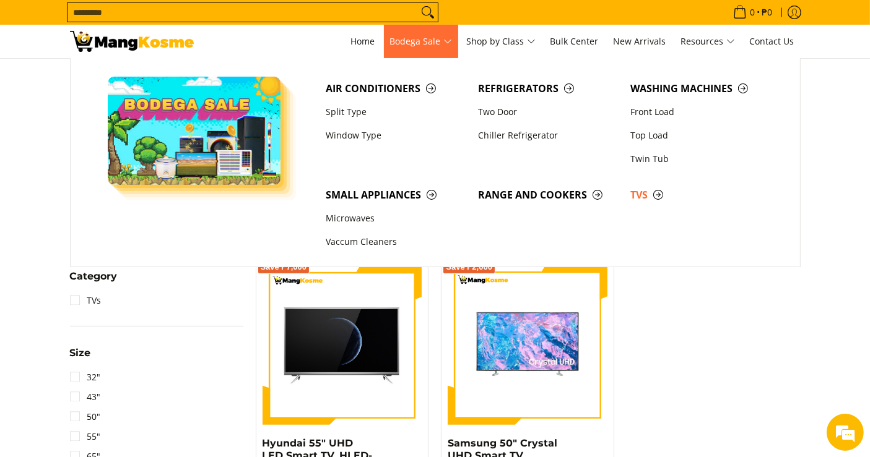
click at [422, 40] on span "Bodega Sale" at bounding box center [421, 41] width 62 height 15
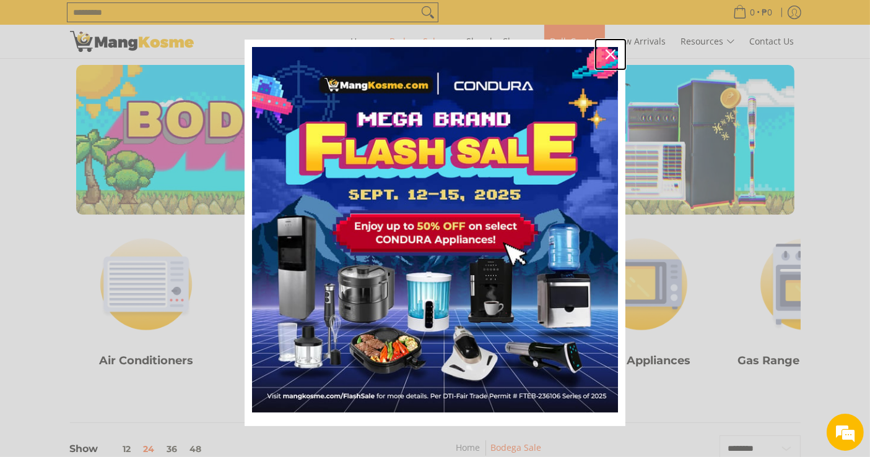
click at [605, 56] on icon "close icon" at bounding box center [610, 55] width 10 height 10
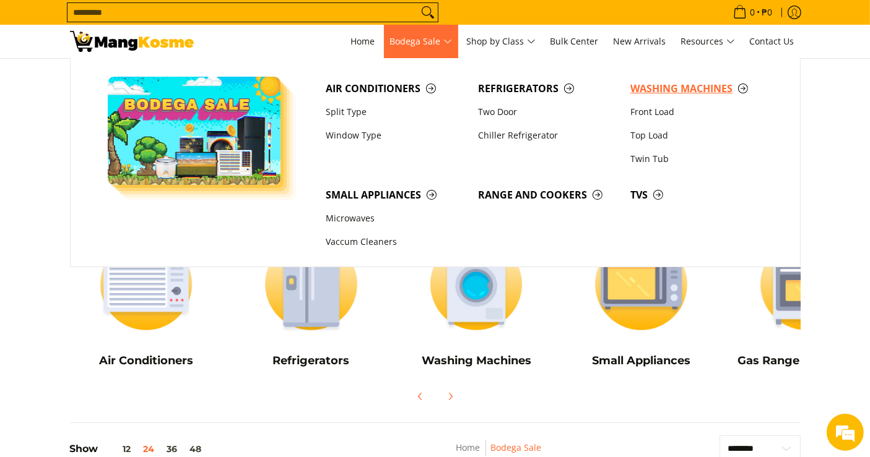
click at [648, 87] on span "Washing Machines" at bounding box center [700, 88] width 140 height 15
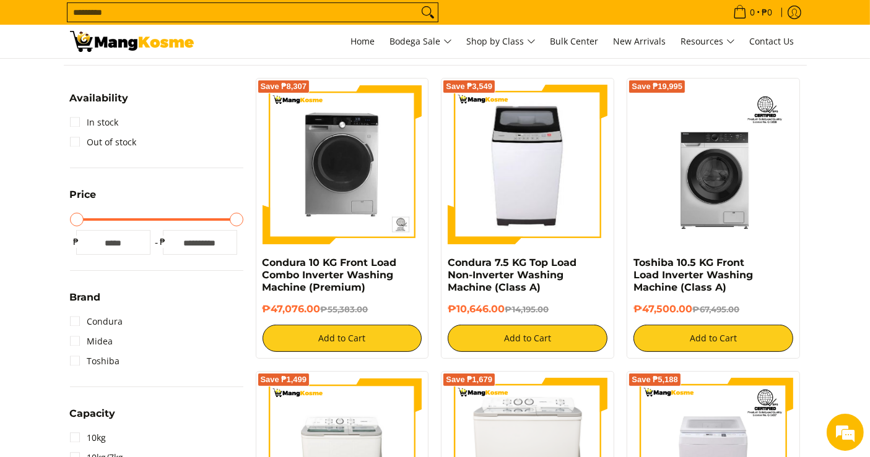
drag, startPoint x: 506, startPoint y: 310, endPoint x: 440, endPoint y: 268, distance: 78.5
click at [441, 268] on div "Save ₱3,549 Condura 7.5 KG Top Load Non-Inverter Washing Machine (Class A) ₱10,…" at bounding box center [527, 218] width 173 height 281
copy div "Condura 7.5 KG Top Load Non-Inverter Washing Machine (Class A) ₱10,646.00"
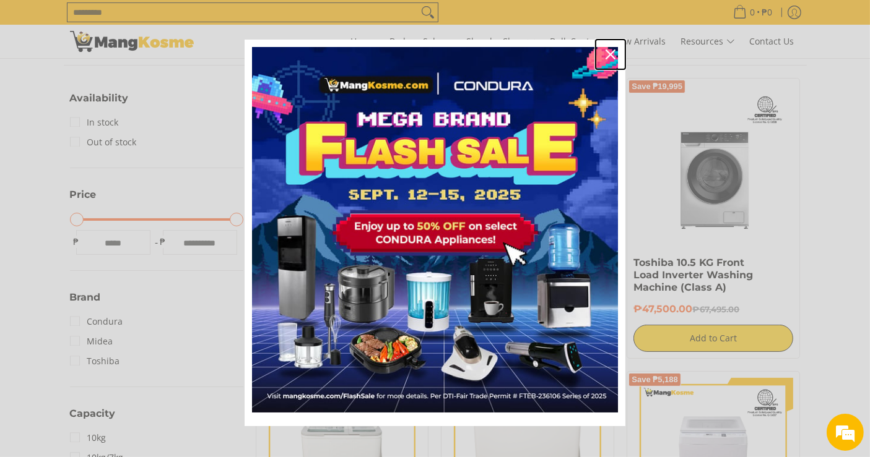
click at [608, 54] on icon "close icon" at bounding box center [610, 55] width 10 height 10
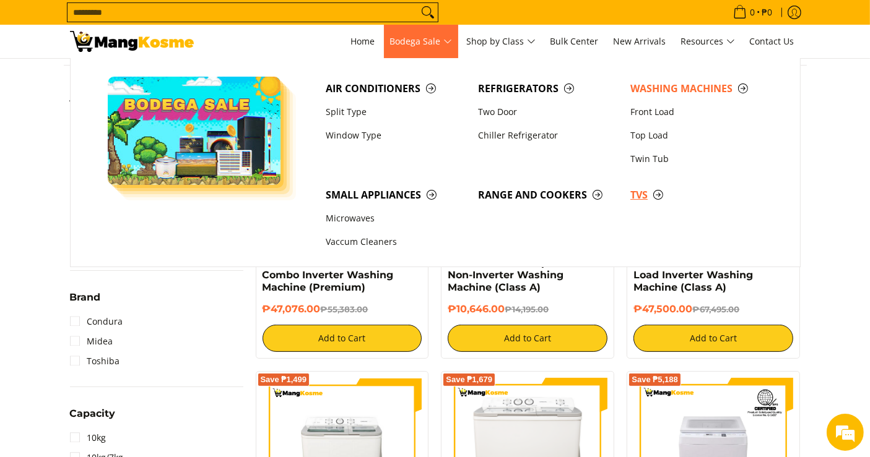
click at [632, 200] on span "TVs" at bounding box center [700, 195] width 140 height 15
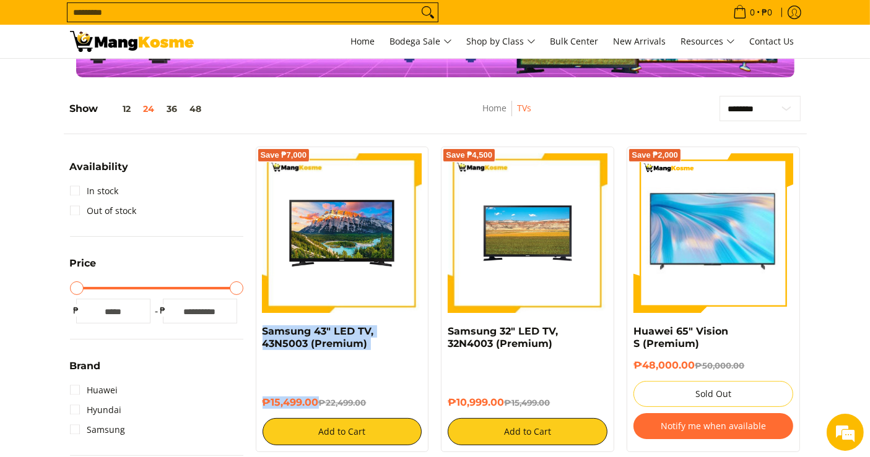
drag, startPoint x: 316, startPoint y: 405, endPoint x: 252, endPoint y: 326, distance: 102.1
click at [252, 326] on div "Save ₱7,000 Samsung 43" LED TV, 43N5003 (Premium) ₱15,499.00 ₱22,499.00 Add to …" at bounding box center [342, 300] width 186 height 306
copy div "Samsung 43" LED TV, 43N5003 (Premium) ₱15,499.00"
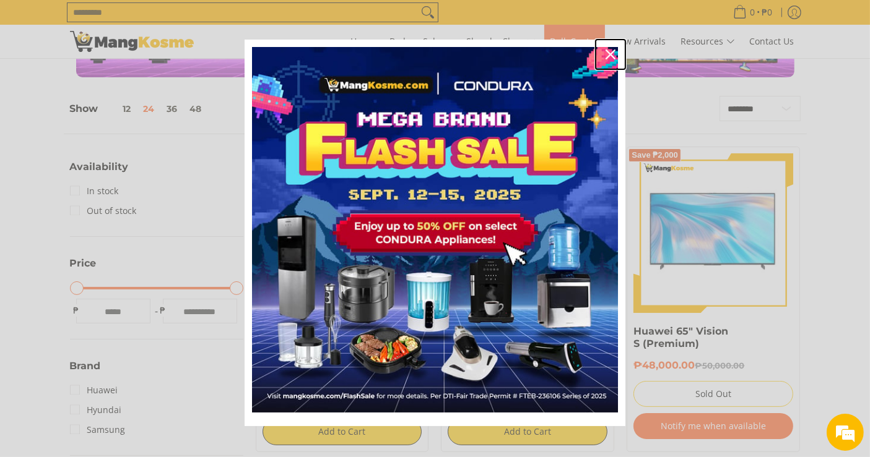
drag, startPoint x: 598, startPoint y: 46, endPoint x: 581, endPoint y: 46, distance: 17.3
click at [600, 46] on div "Close" at bounding box center [610, 55] width 20 height 20
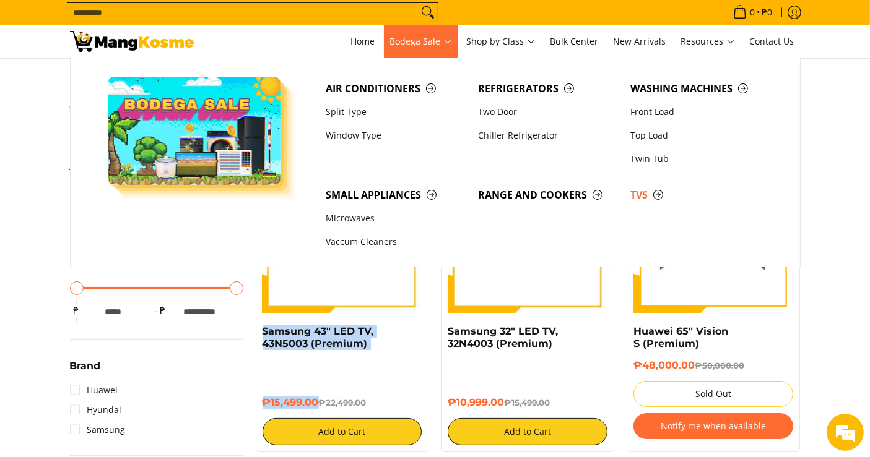
click at [436, 35] on span "Bodega Sale" at bounding box center [421, 41] width 62 height 15
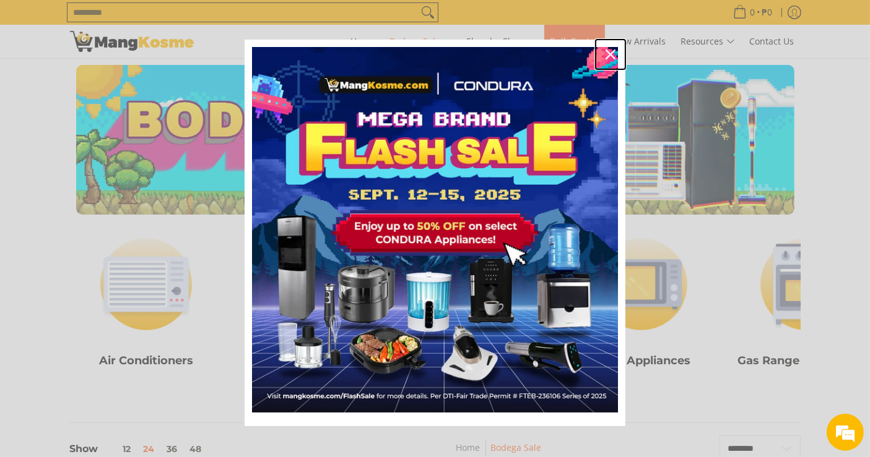
click at [605, 54] on icon "close icon" at bounding box center [610, 55] width 10 height 10
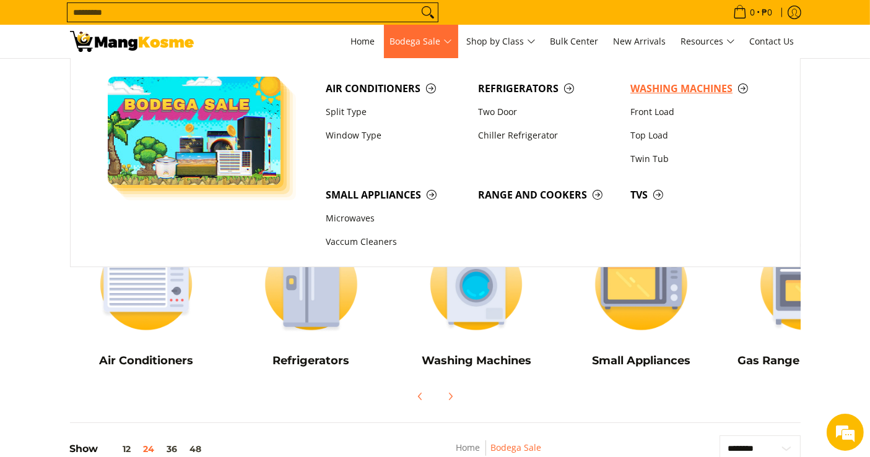
click at [648, 93] on span "Washing Machines" at bounding box center [700, 88] width 140 height 15
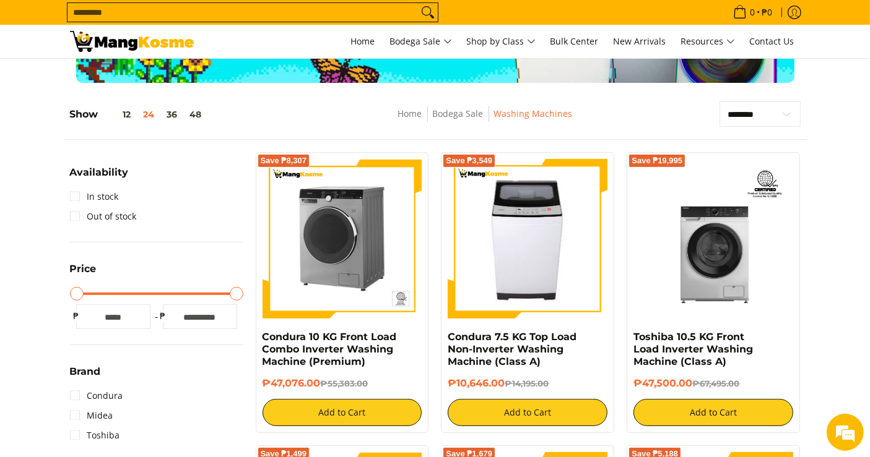
scroll to position [137, 0]
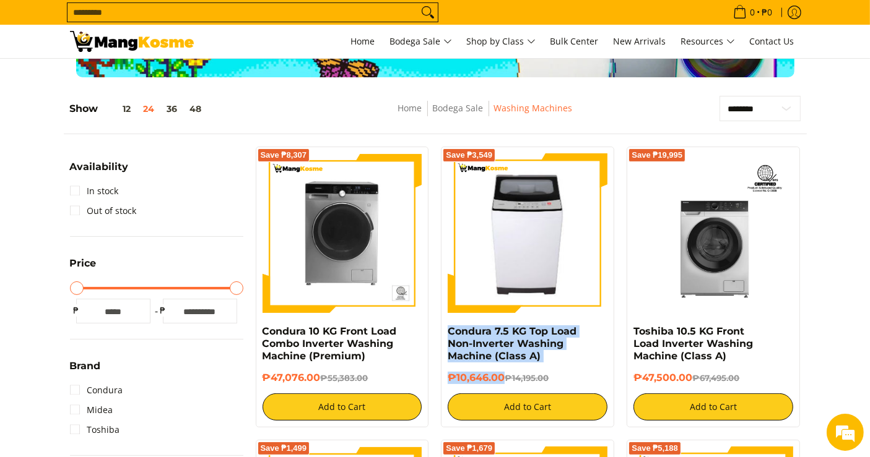
drag, startPoint x: 504, startPoint y: 378, endPoint x: 443, endPoint y: 333, distance: 76.1
click at [443, 333] on div "Save ₱3,549 Condura 7.5 KG Top Load Non-Inverter Washing Machine (Class A) ₱10,…" at bounding box center [527, 287] width 173 height 281
copy div "Condura 7.5 KG Top Load Non-Inverter Washing Machine (Class A) ₱10,646.00"
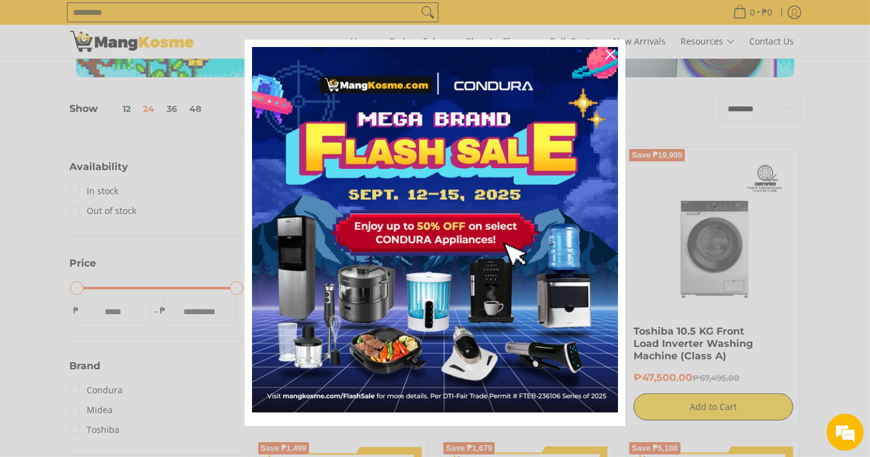
scroll to position [0, 0]
click at [605, 52] on icon "close icon" at bounding box center [610, 55] width 10 height 10
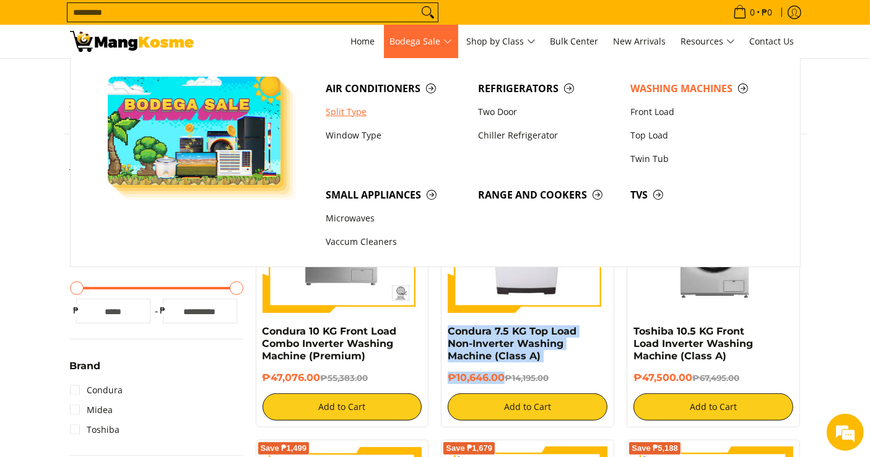
click at [343, 113] on link "Split Type" at bounding box center [395, 112] width 152 height 24
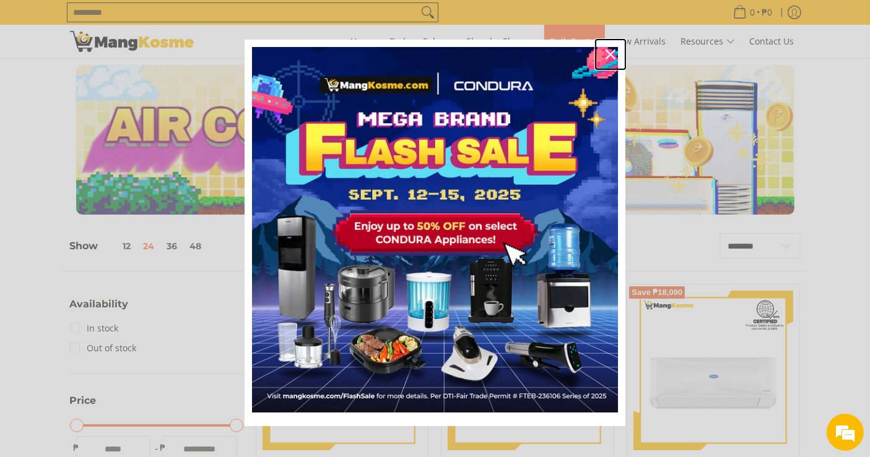
click at [600, 51] on div "Close" at bounding box center [610, 55] width 20 height 20
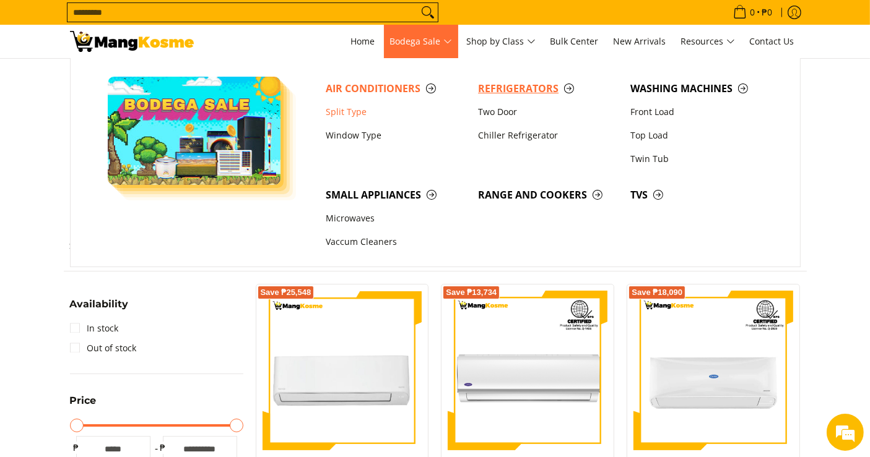
click at [495, 92] on span "Refrigerators" at bounding box center [548, 88] width 140 height 15
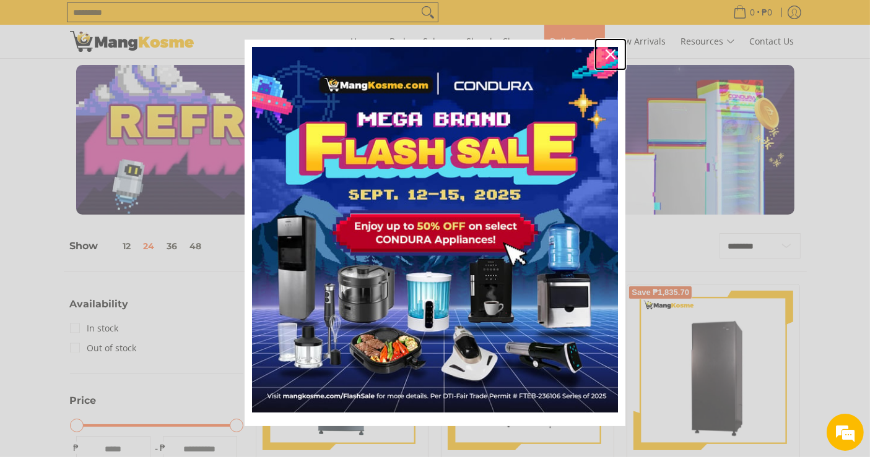
click at [608, 54] on icon "close icon" at bounding box center [610, 55] width 10 height 10
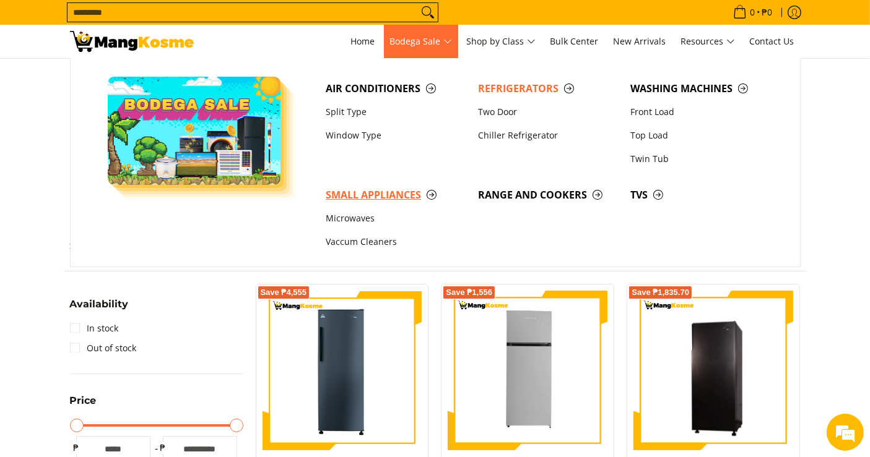
click at [378, 200] on span "Small Appliances" at bounding box center [396, 195] width 140 height 15
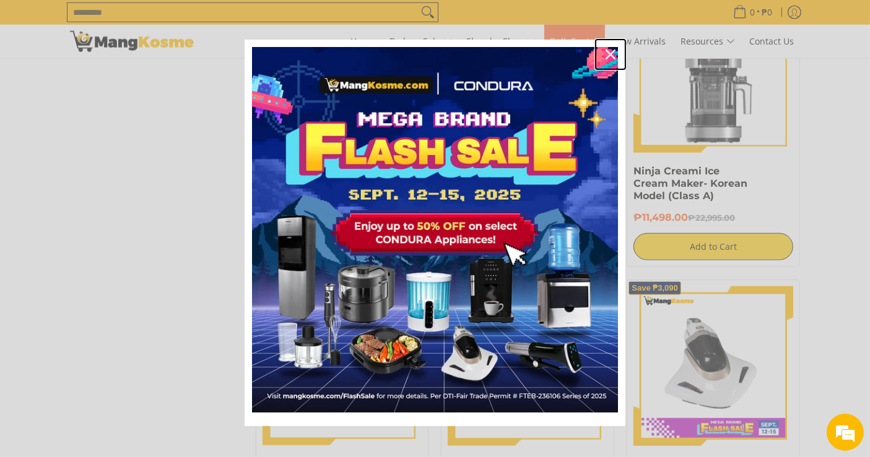
drag, startPoint x: 609, startPoint y: 55, endPoint x: 593, endPoint y: 53, distance: 16.2
click at [609, 55] on icon "close icon" at bounding box center [610, 55] width 10 height 10
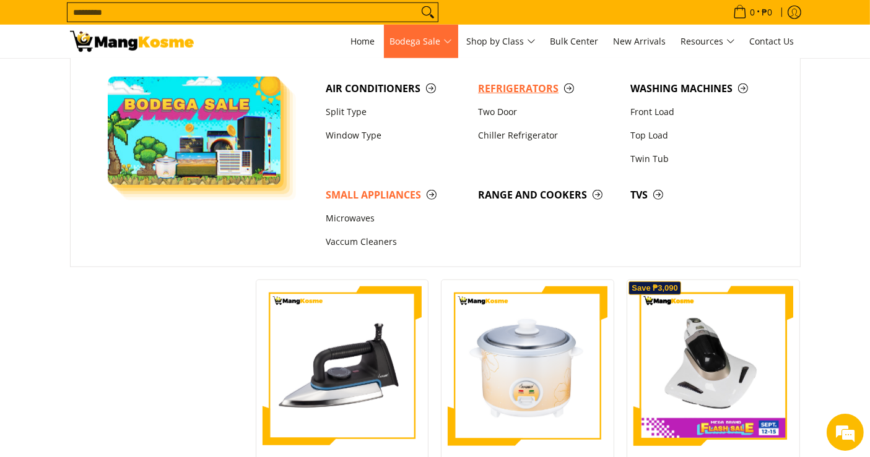
click at [496, 80] on link "Refrigerators" at bounding box center [548, 89] width 152 height 24
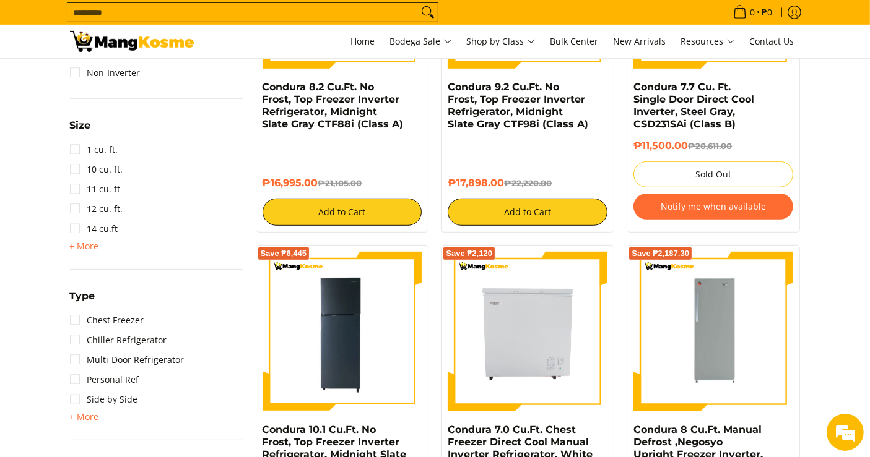
scroll to position [206, 0]
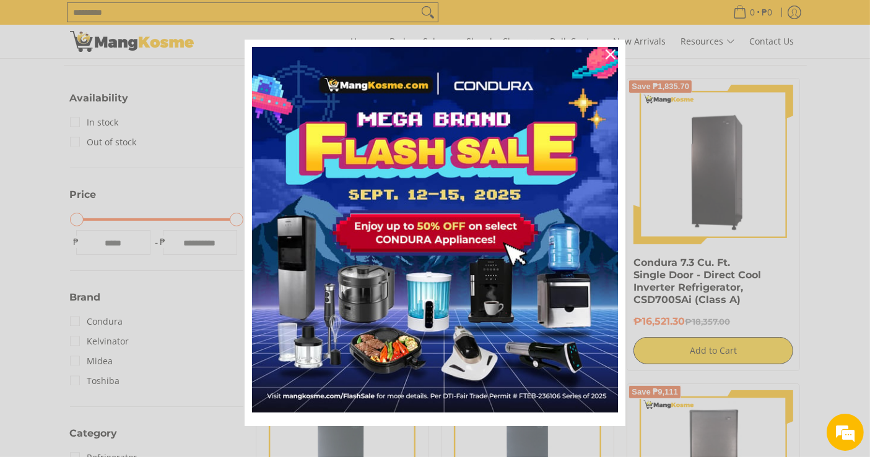
drag, startPoint x: 511, startPoint y: 322, endPoint x: 449, endPoint y: 280, distance: 74.7
click at [606, 53] on icon "close icon" at bounding box center [610, 55] width 10 height 10
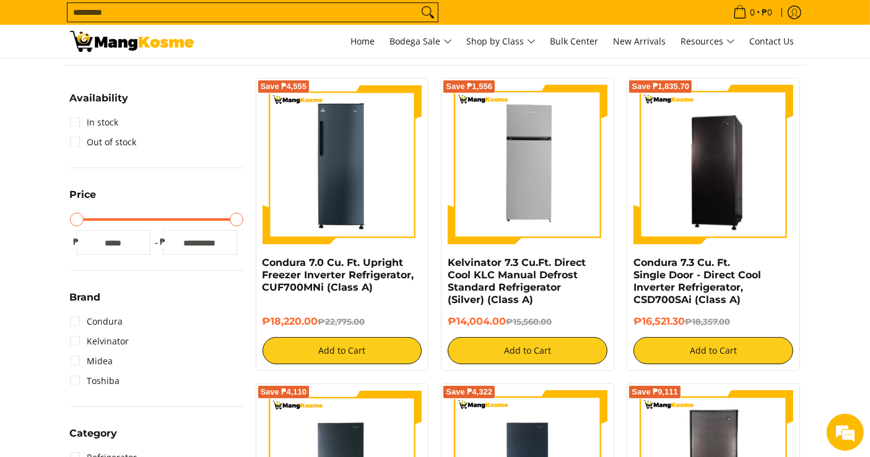
click at [446, 263] on div "Save ₱1,556 Kelvinator 7.3 Cu.Ft. Direct Cool KLC Manual Defrost Standard Refri…" at bounding box center [527, 224] width 173 height 293
copy div "Kelvinator 7.3 Cu.Ft. Direct Cool KLC Manual Defrost Standard Refrigerator (Sil…"
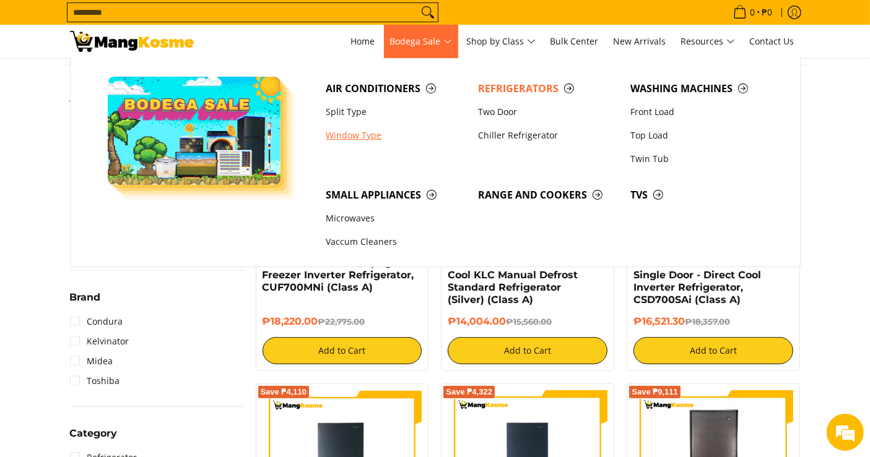
click at [363, 132] on link "Window Type" at bounding box center [395, 136] width 152 height 24
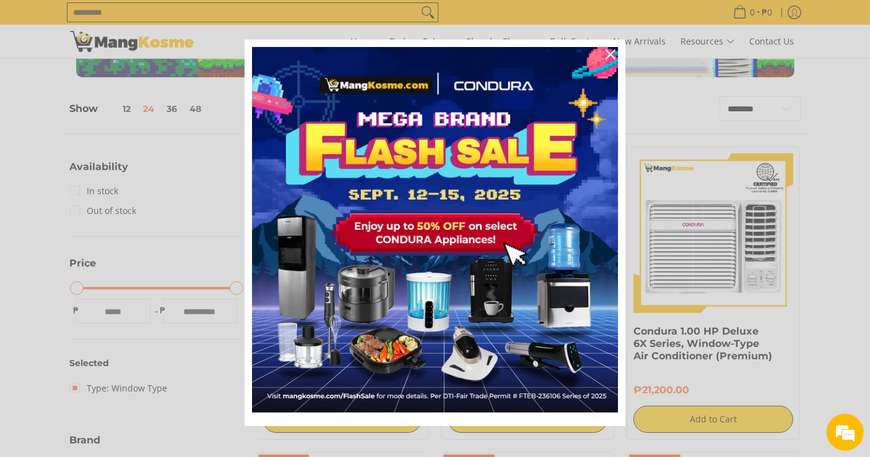
scroll to position [9, 0]
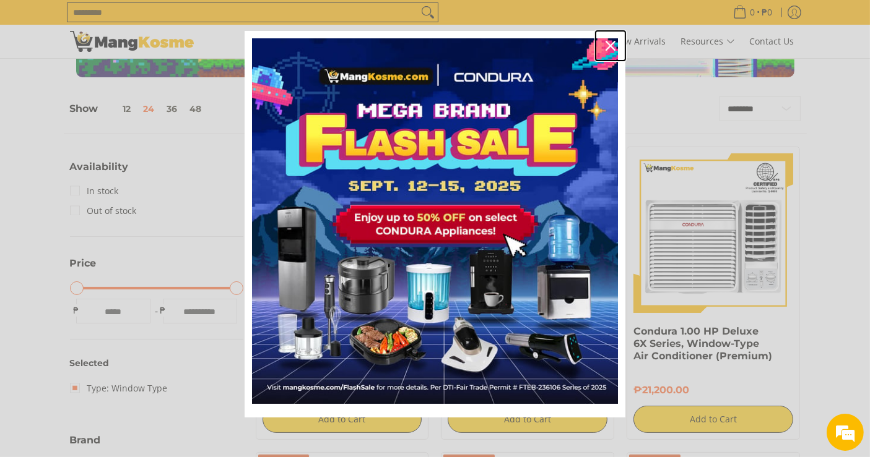
click at [605, 46] on icon "close icon" at bounding box center [610, 46] width 10 height 10
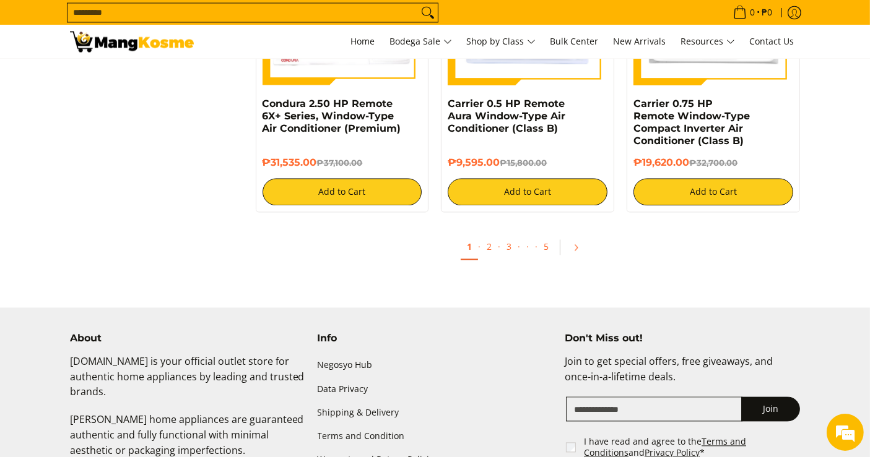
scroll to position [2406, 0]
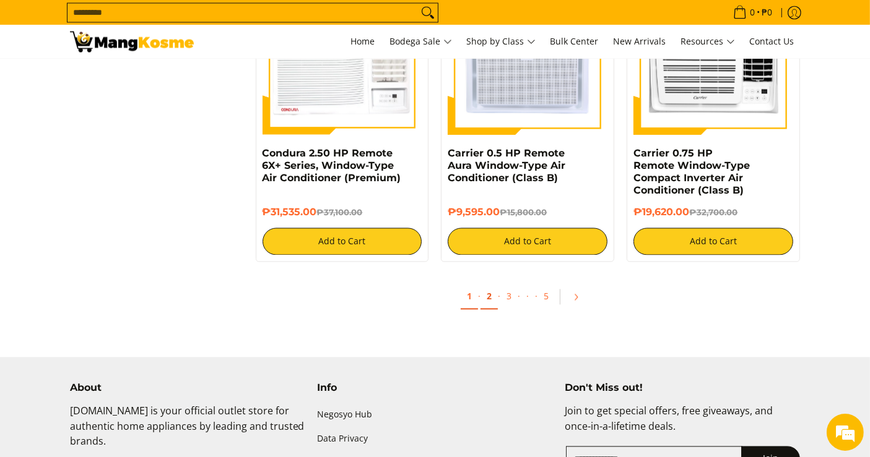
click at [481, 303] on link "2" at bounding box center [488, 296] width 17 height 25
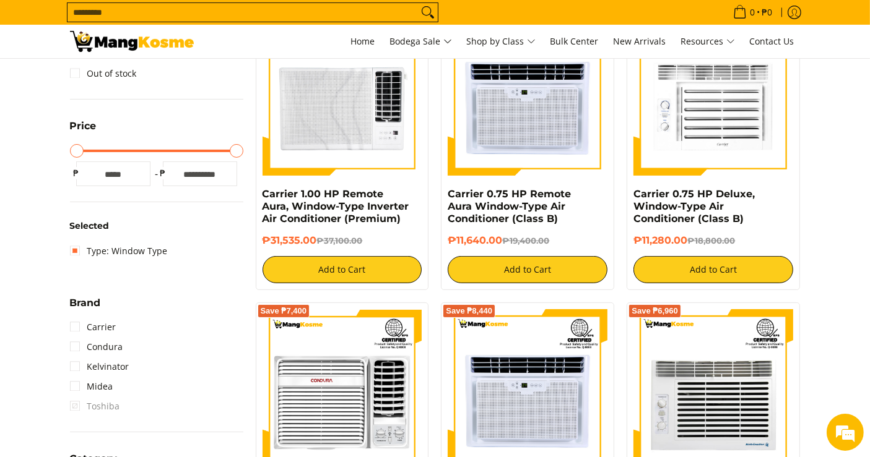
scroll to position [550, 0]
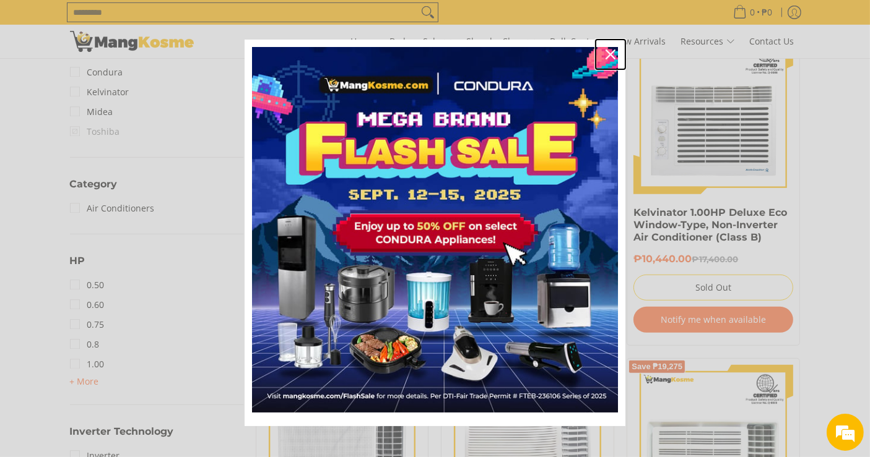
click at [605, 51] on icon "close icon" at bounding box center [610, 55] width 10 height 10
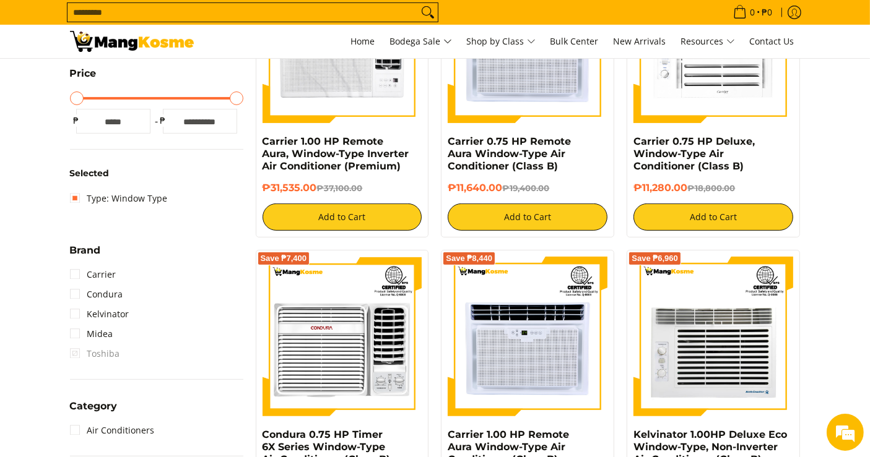
scroll to position [275, 0]
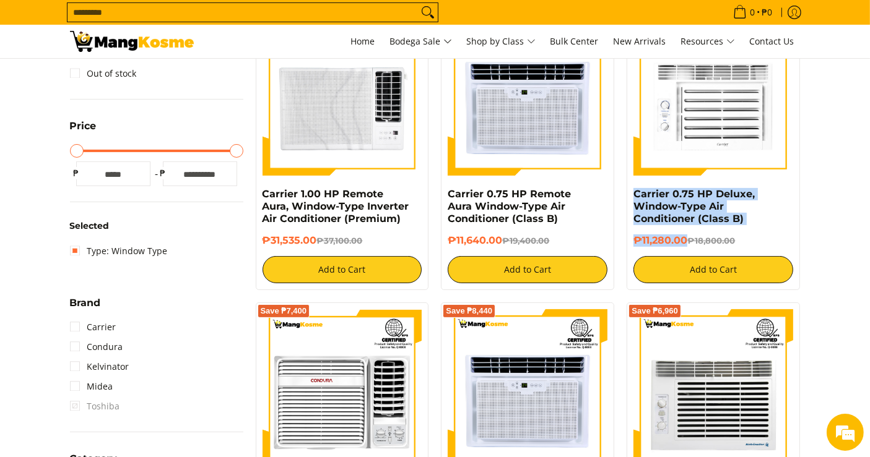
drag, startPoint x: 687, startPoint y: 241, endPoint x: 622, endPoint y: 193, distance: 80.6
click at [622, 193] on div "Save ₱7,520 Carrier 0.75 HP Deluxe, Window-Type Air Conditioner (Class B) ₱11,2…" at bounding box center [713, 149] width 186 height 281
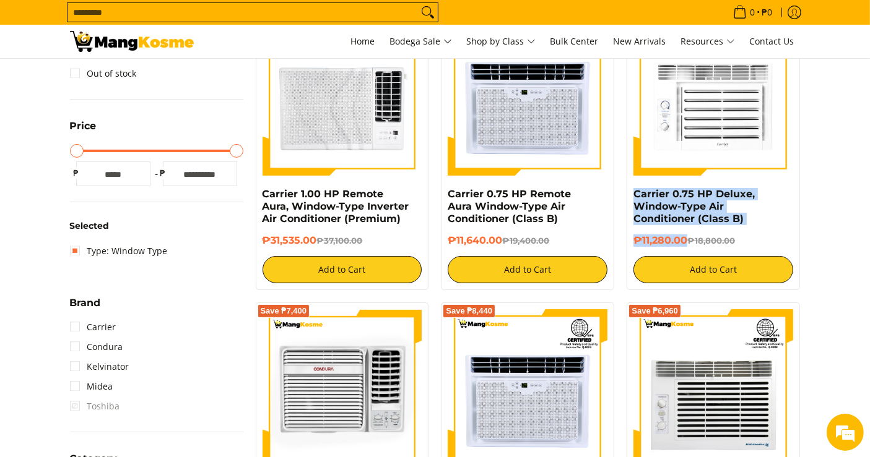
copy div "Carrier 0.75 HP Deluxe, Window-Type Air Conditioner (Class B) ₱11,280.00"
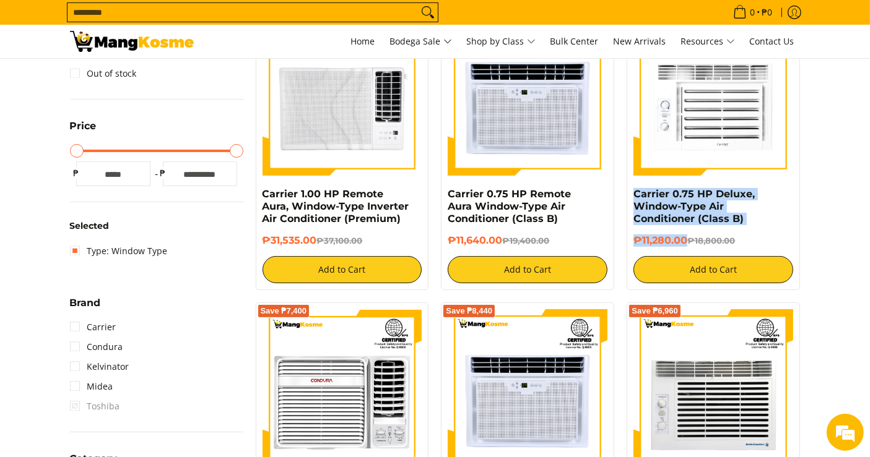
scroll to position [0, 0]
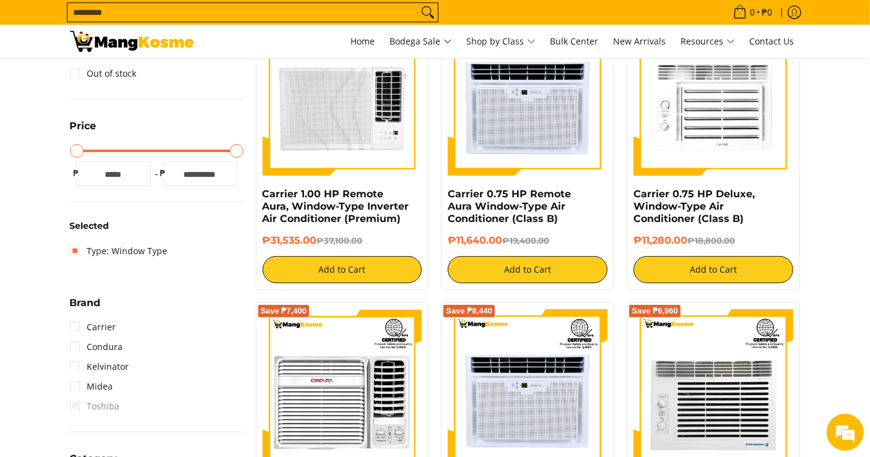
click at [509, 6] on predictive-search "Search..." at bounding box center [394, 12] width 654 height 25
click at [668, 207] on link "Carrier 0.75 HP Deluxe, Window-Type Air Conditioner (Class B)" at bounding box center [693, 206] width 121 height 37
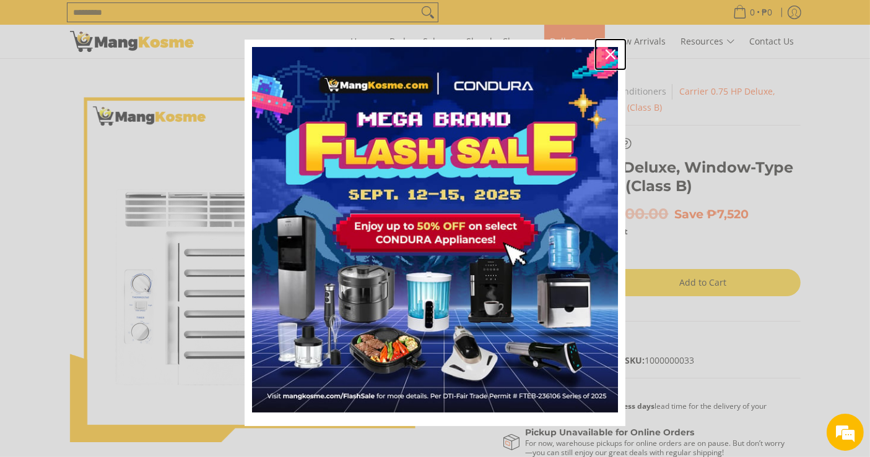
drag, startPoint x: 601, startPoint y: 52, endPoint x: 591, endPoint y: 52, distance: 9.9
click at [605, 52] on icon "close icon" at bounding box center [610, 55] width 10 height 10
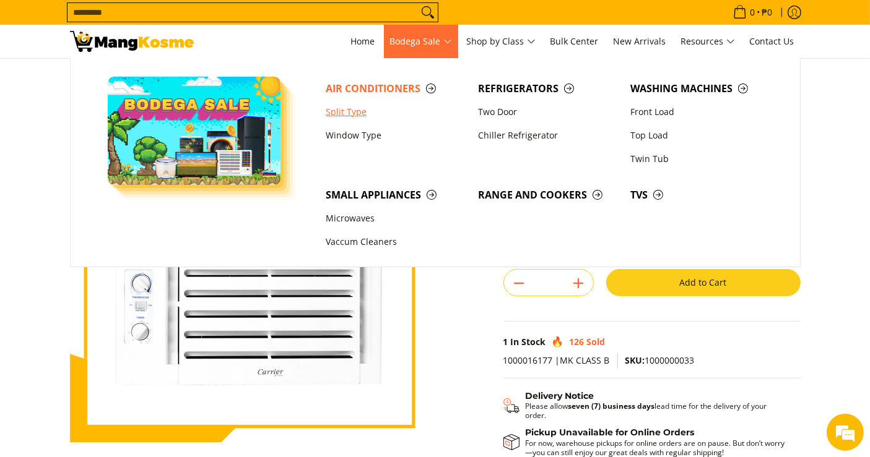
click at [360, 119] on link "Split Type" at bounding box center [395, 112] width 152 height 24
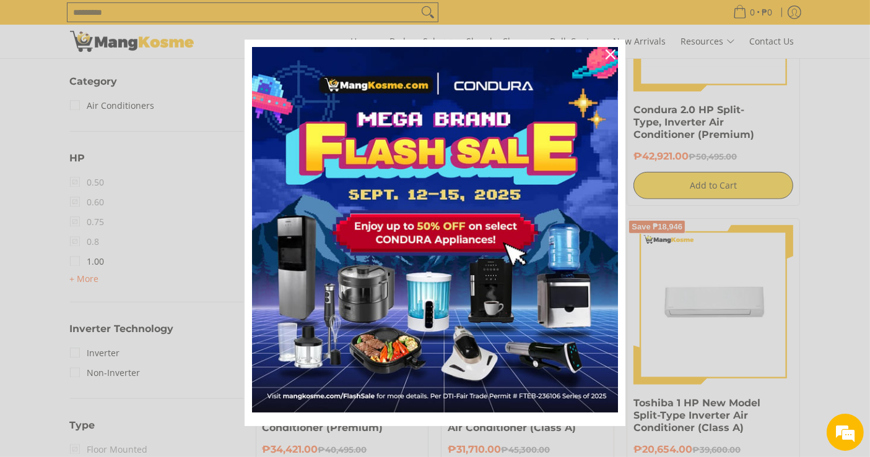
scroll to position [688, 0]
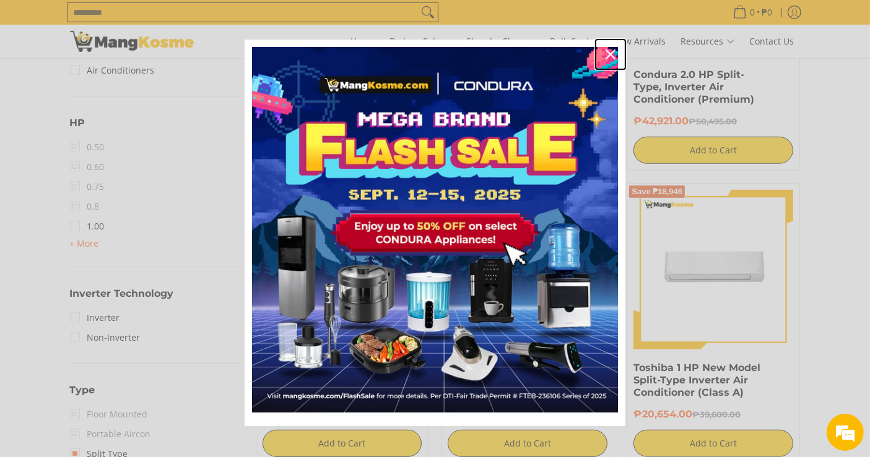
click at [606, 45] on div "Close" at bounding box center [610, 55] width 20 height 20
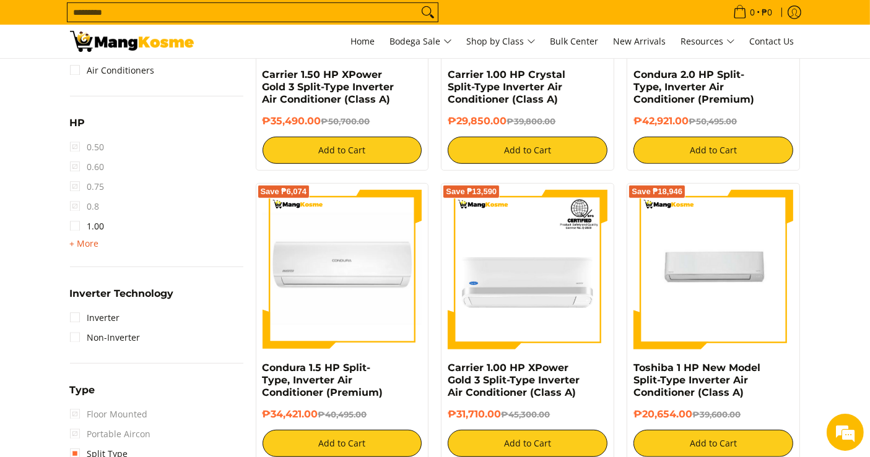
click at [87, 249] on span "+ More - Less" at bounding box center [84, 243] width 29 height 15
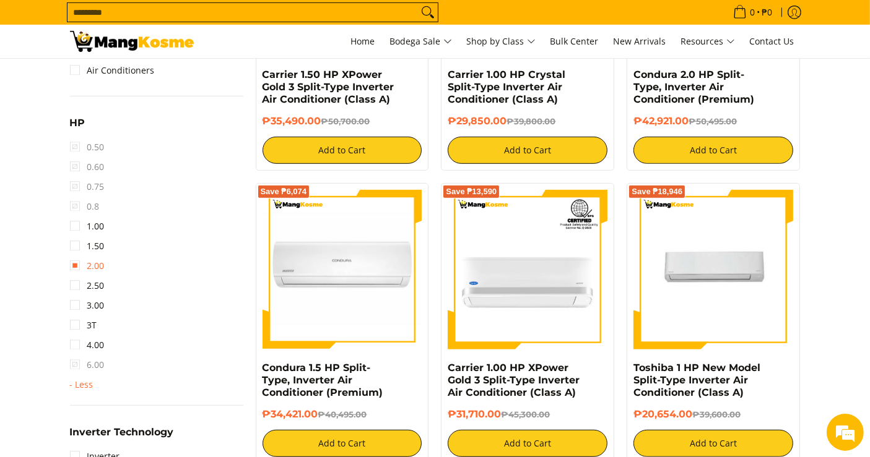
click at [98, 262] on link "2.00" at bounding box center [87, 266] width 35 height 20
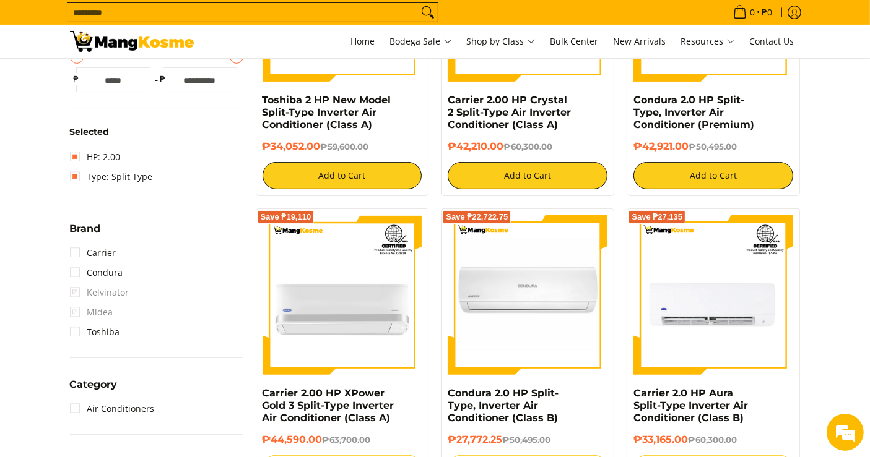
scroll to position [174, 0]
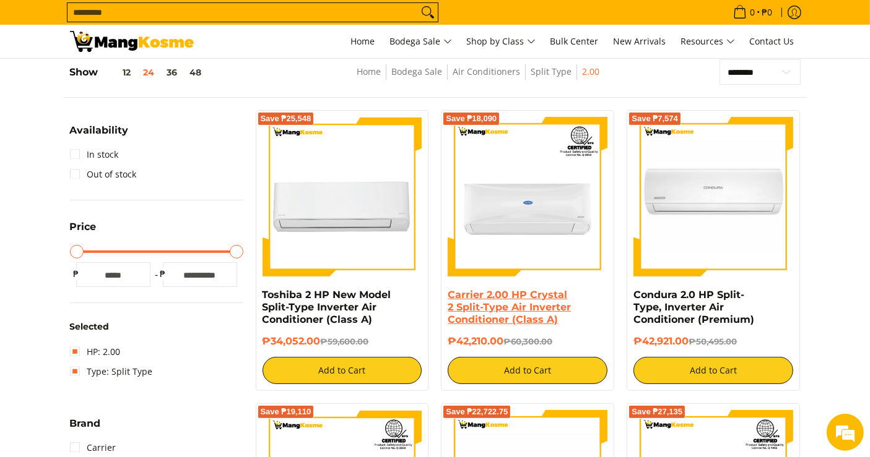
drag, startPoint x: 506, startPoint y: 337, endPoint x: 449, endPoint y: 293, distance: 71.4
click at [449, 293] on div "Carrier 2.00 HP Crystal 2 Split-Type Air Inverter Conditioner (Class A) ₱42,210…" at bounding box center [527, 336] width 160 height 95
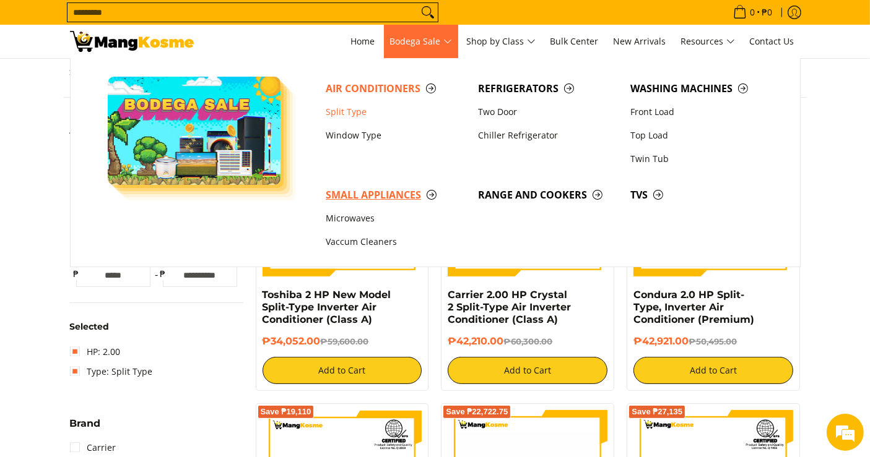
click at [357, 190] on span "Small Appliances" at bounding box center [396, 195] width 140 height 15
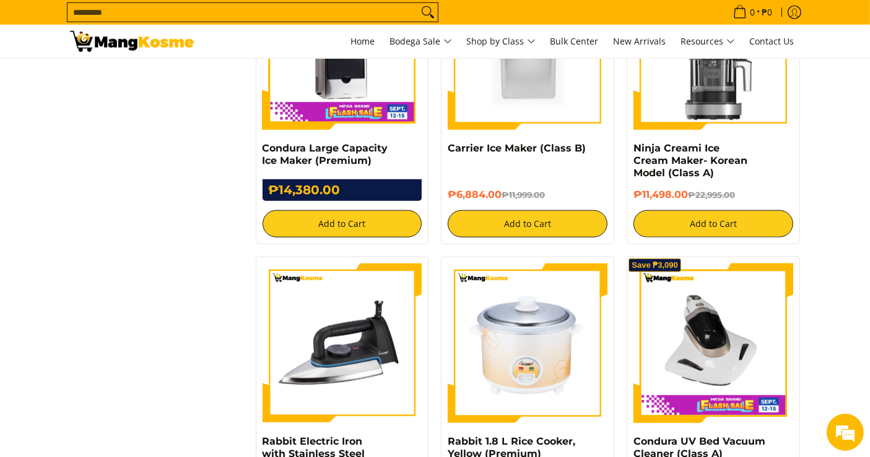
scroll to position [1168, 0]
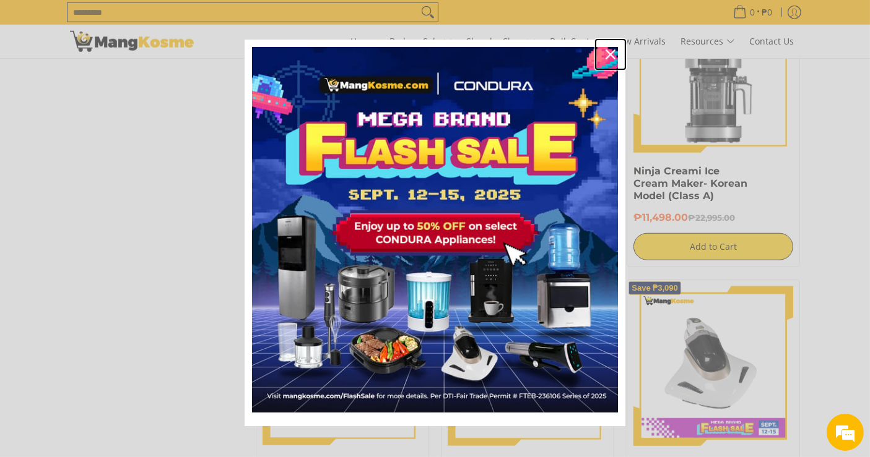
click at [610, 56] on div "Close" at bounding box center [610, 55] width 20 height 20
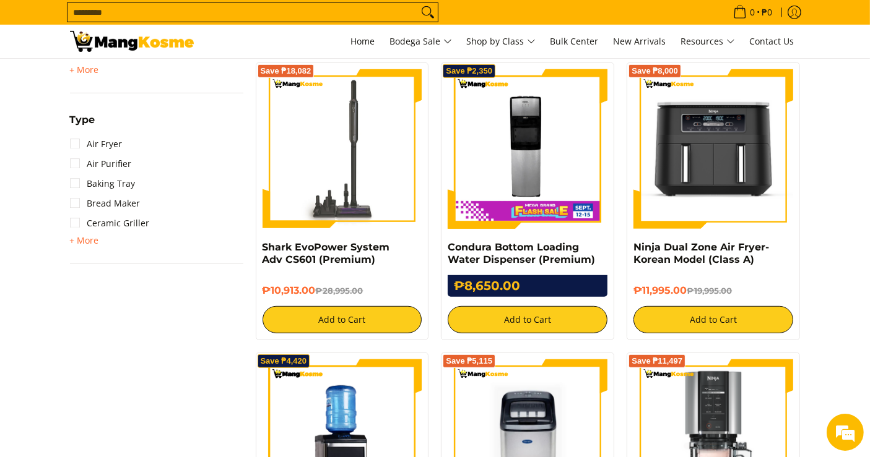
scroll to position [825, 0]
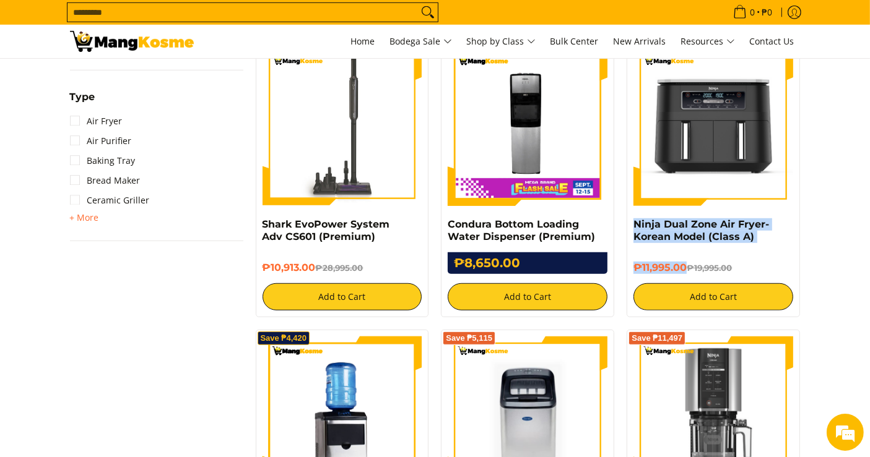
drag, startPoint x: 686, startPoint y: 265, endPoint x: 632, endPoint y: 223, distance: 67.9
click at [632, 223] on div "Save ₱8,000 Ninja Dual Zone Air Fryer- Korean Model (Class A) ₱11,995.00 ₱19,99…" at bounding box center [712, 179] width 173 height 278
copy div "Ninja Dual Zone Air Fryer- Korean Model (Class A) ₱11,995.00"
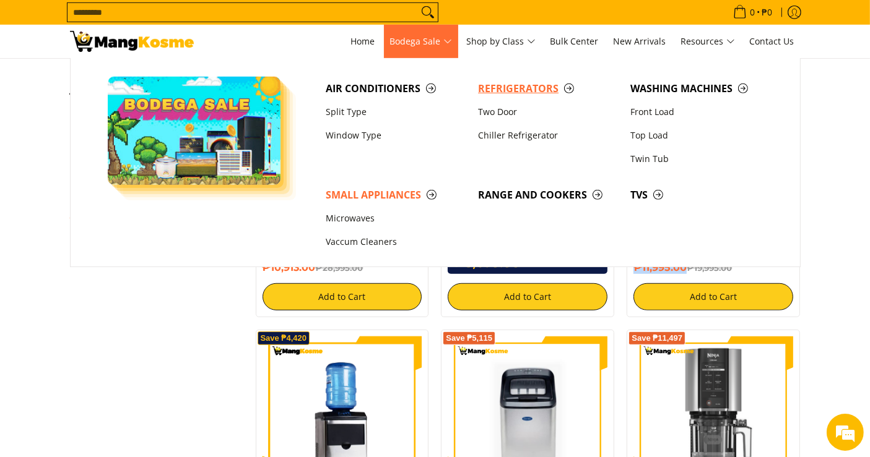
click at [502, 85] on span "Refrigerators" at bounding box center [548, 88] width 140 height 15
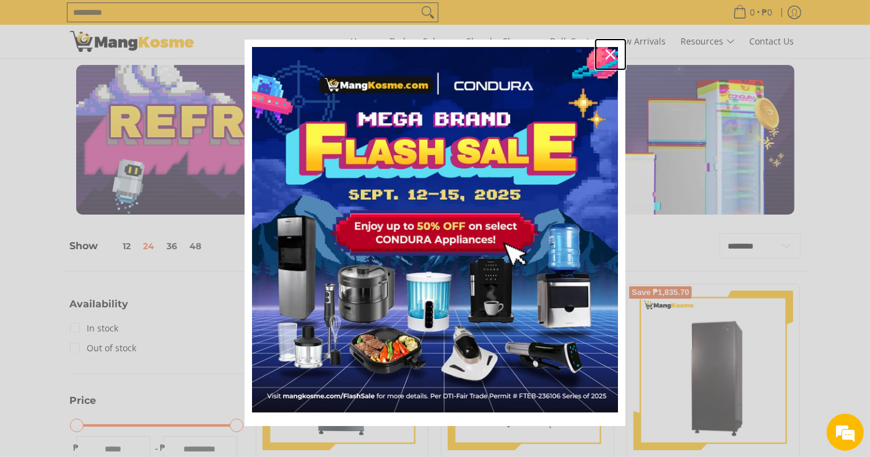
click at [605, 56] on icon "close icon" at bounding box center [610, 55] width 10 height 10
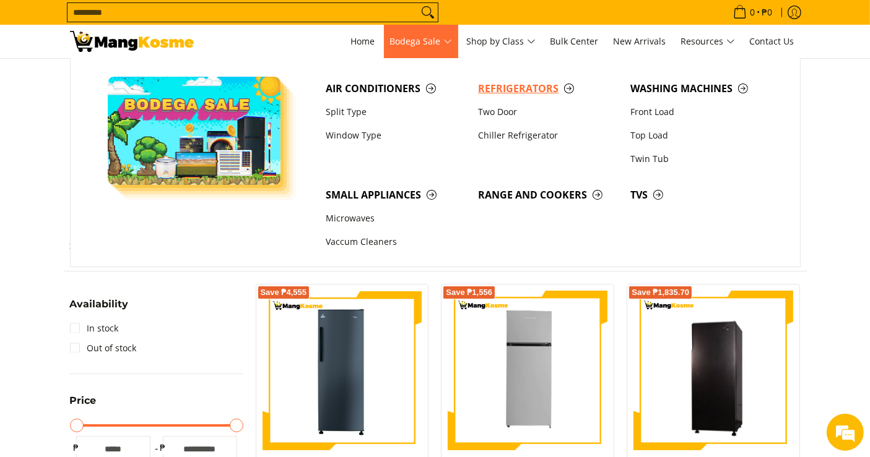
click at [483, 90] on span "Refrigerators" at bounding box center [548, 88] width 140 height 15
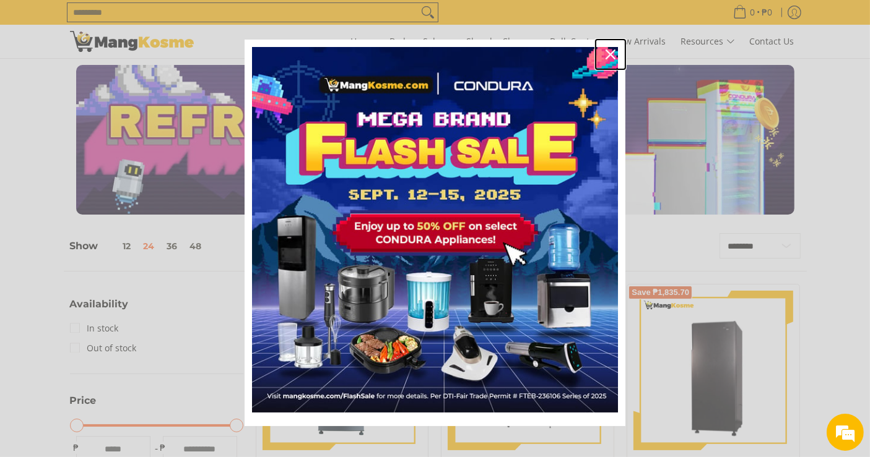
click at [605, 56] on icon "close icon" at bounding box center [610, 55] width 10 height 10
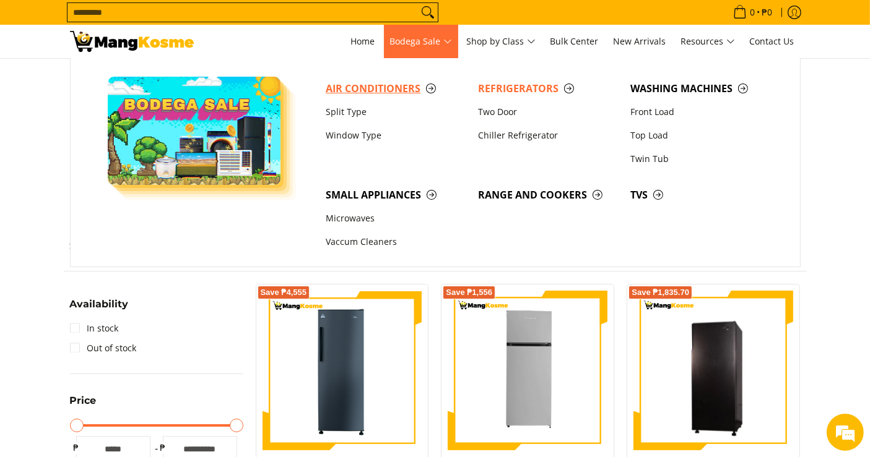
click at [405, 87] on span "Air Conditioners" at bounding box center [396, 88] width 140 height 15
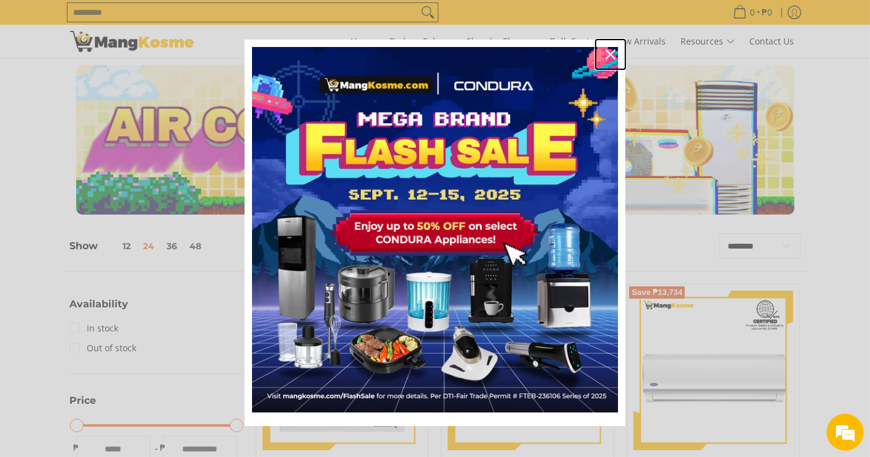
click at [607, 54] on icon "close icon" at bounding box center [610, 55] width 10 height 10
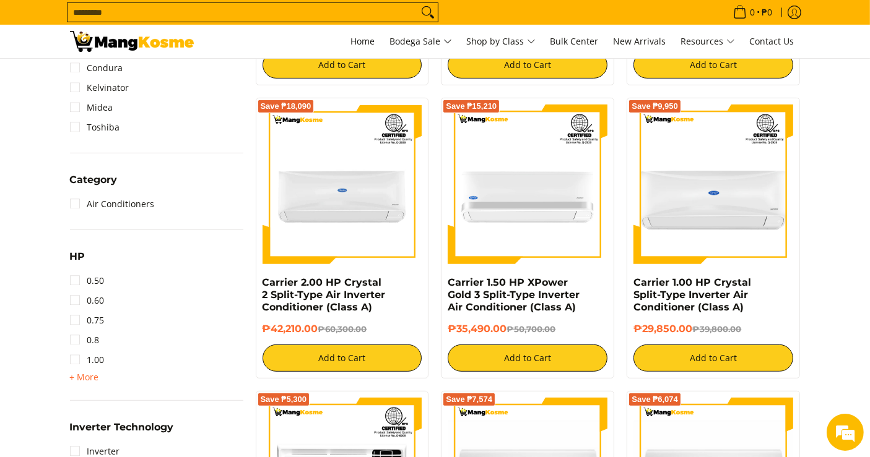
scroll to position [481, 0]
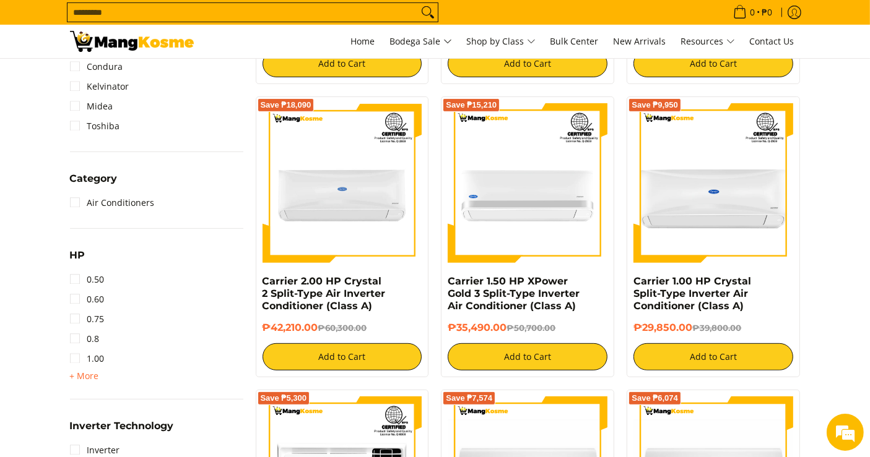
click at [212, 13] on input "Search..." at bounding box center [242, 12] width 350 height 19
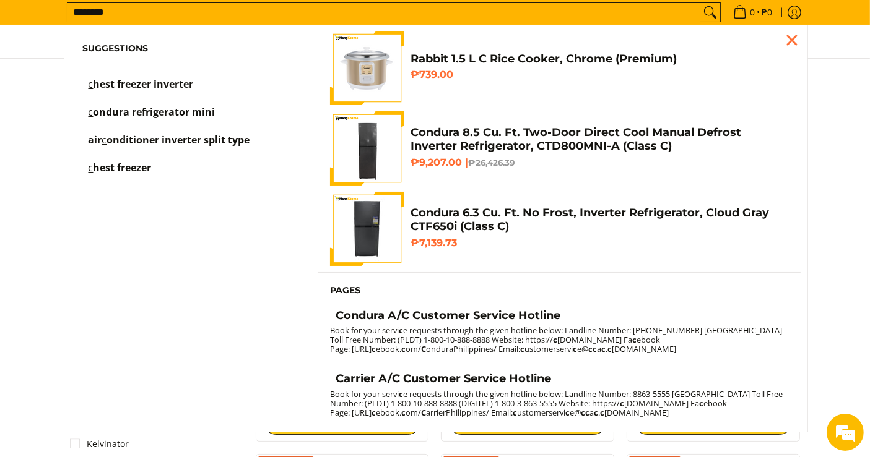
scroll to position [122, 0]
type input "*******"
click at [700, 3] on button "Search" at bounding box center [710, 12] width 20 height 19
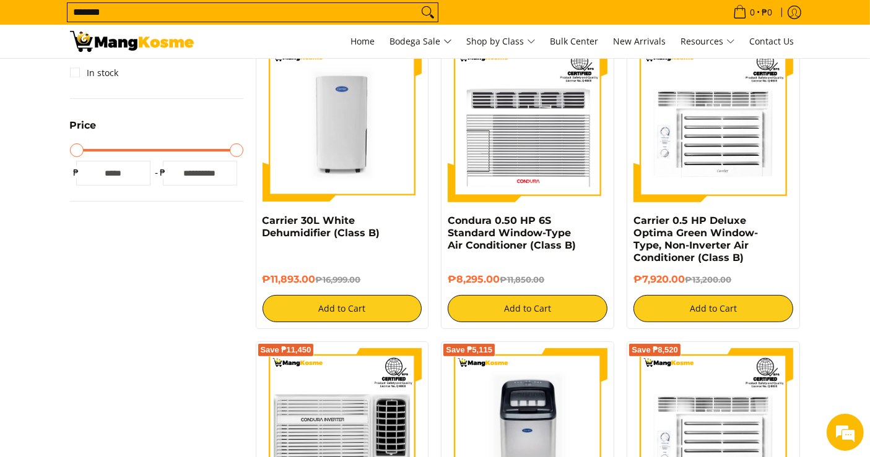
scroll to position [481, 0]
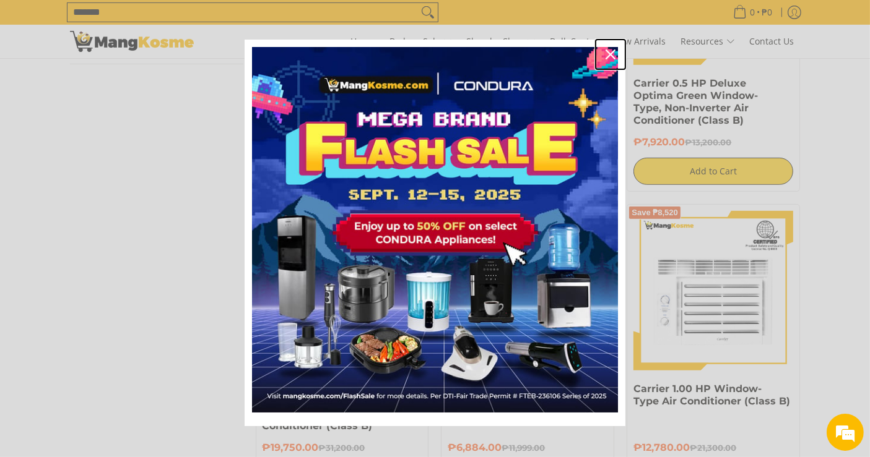
click at [609, 58] on icon "close icon" at bounding box center [610, 55] width 10 height 10
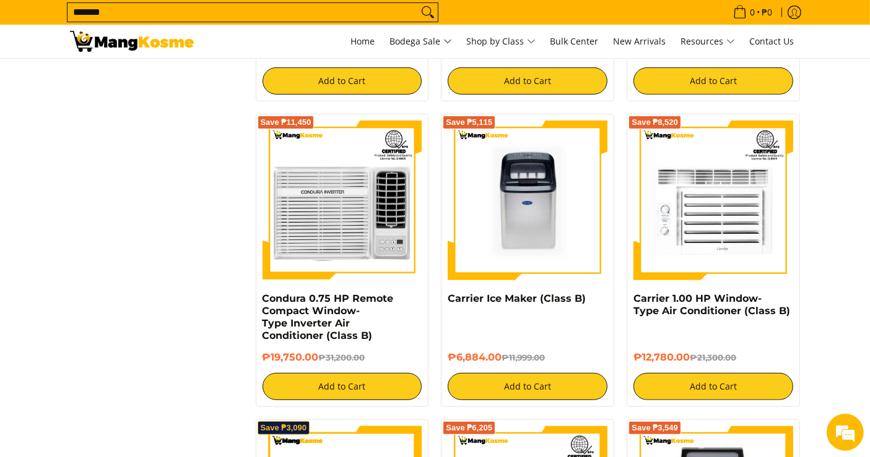
scroll to position [550, 0]
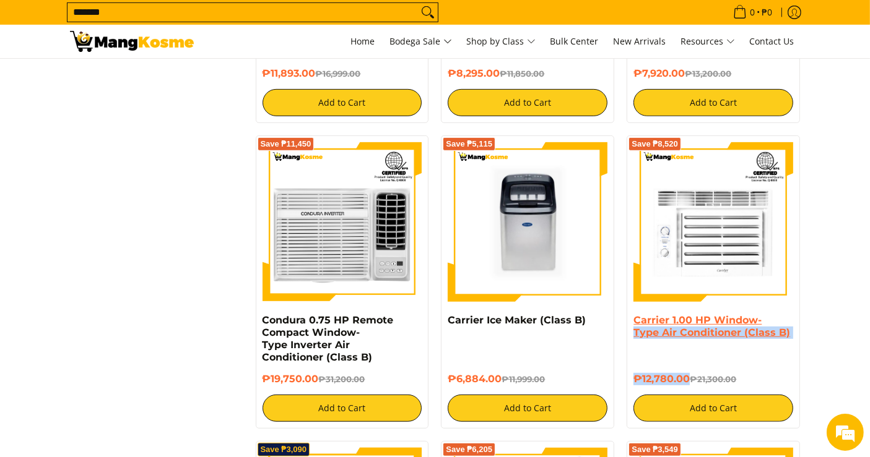
drag, startPoint x: 681, startPoint y: 376, endPoint x: 636, endPoint y: 327, distance: 66.6
click at [636, 327] on div "Carrier 1.00 HP Window-Type Air Conditioner (Class B) ₱12,780.00 ₱21,300.00 Add…" at bounding box center [713, 368] width 160 height 108
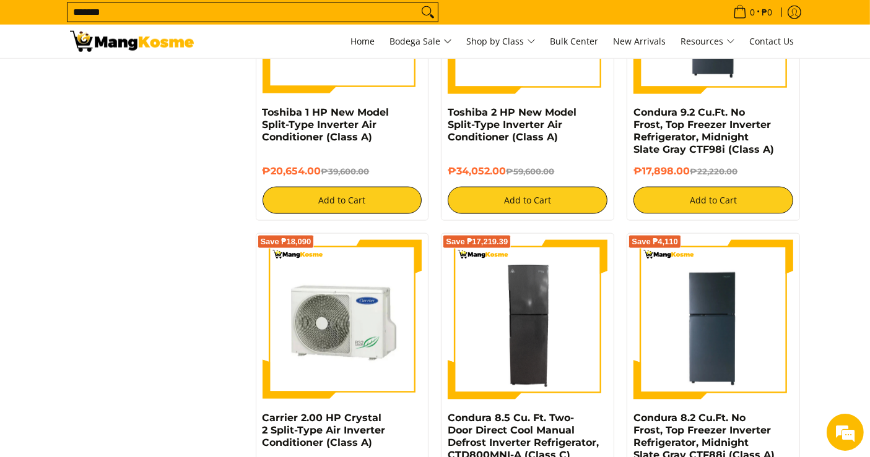
scroll to position [1513, 0]
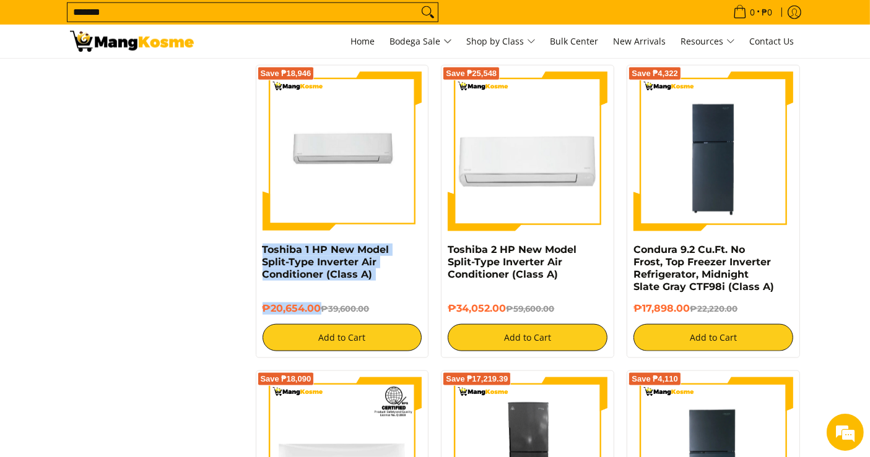
drag, startPoint x: 320, startPoint y: 309, endPoint x: 261, endPoint y: 253, distance: 81.9
click at [261, 253] on div "Save ₱18,946 Toshiba 1 HP New Model Split-Type Inverter Air Conditioner (Class …" at bounding box center [342, 211] width 173 height 293
copy div "Toshiba 1 HP New Model Split-Type Inverter Air Conditioner (Class A) ₱20,654.00"
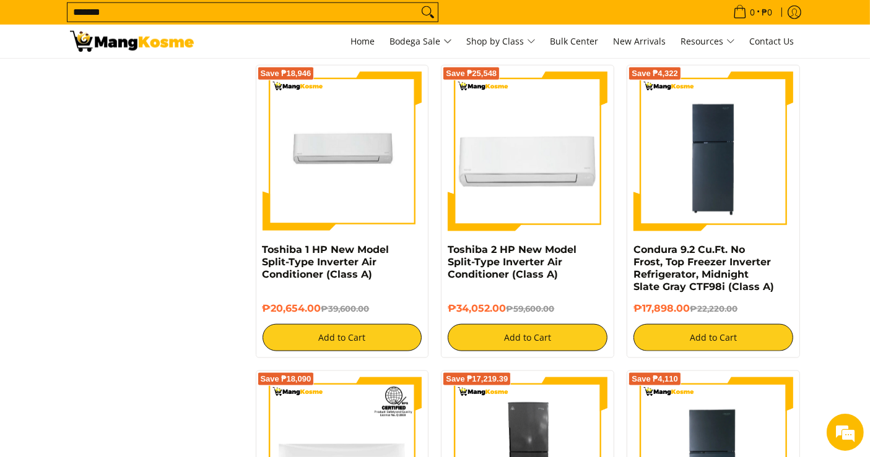
click at [159, 241] on div "Skip to Main Content Your search for "Class B" found the following: Sort + Filt…" at bounding box center [435, 242] width 755 height 2909
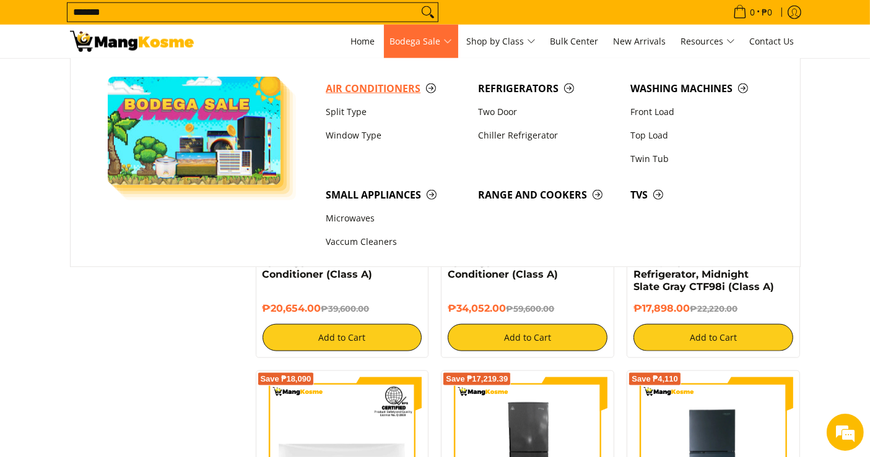
click at [368, 87] on span "Air Conditioners" at bounding box center [396, 88] width 140 height 15
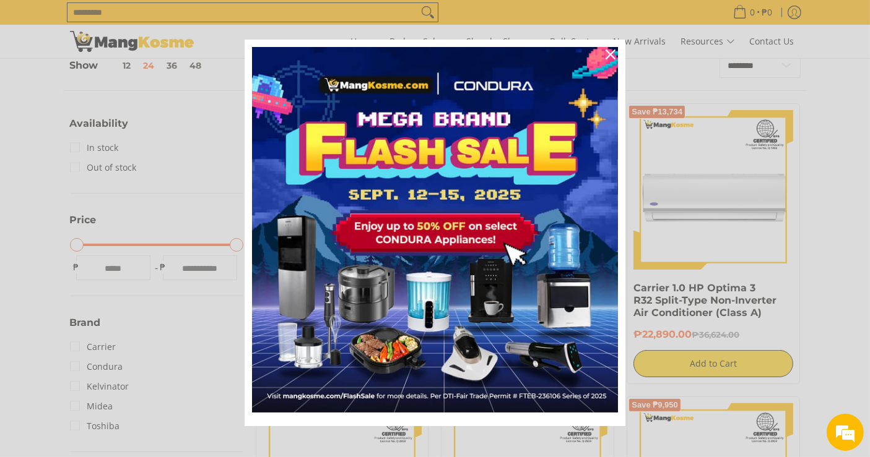
scroll to position [275, 0]
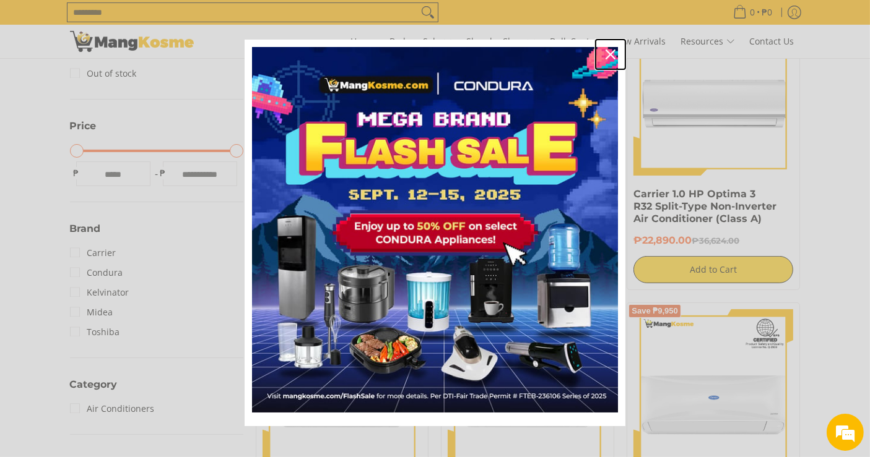
click at [610, 54] on div "Close" at bounding box center [610, 55] width 20 height 20
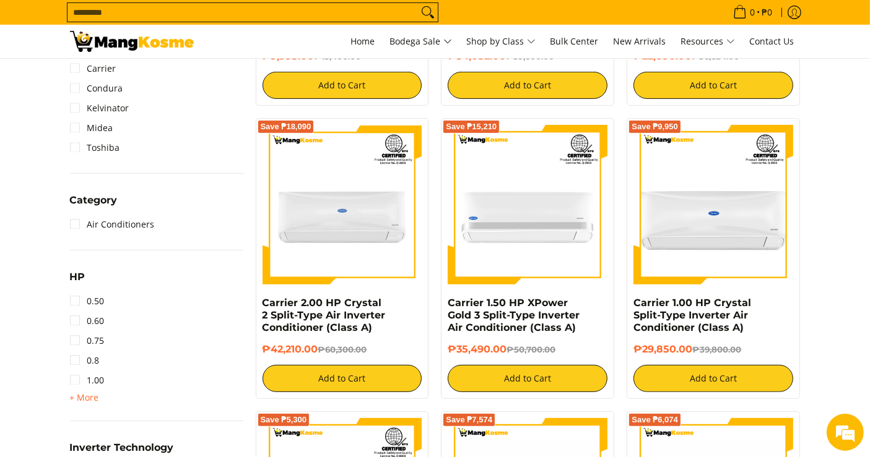
scroll to position [481, 0]
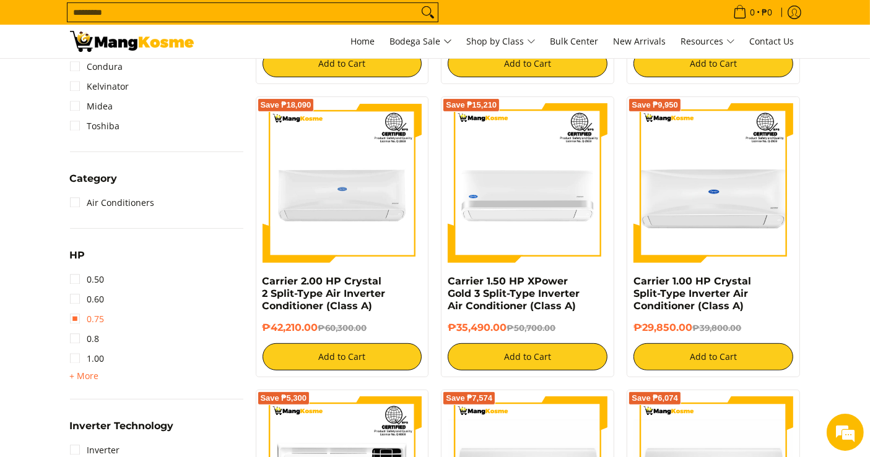
click at [95, 317] on link "0.75" at bounding box center [87, 319] width 35 height 20
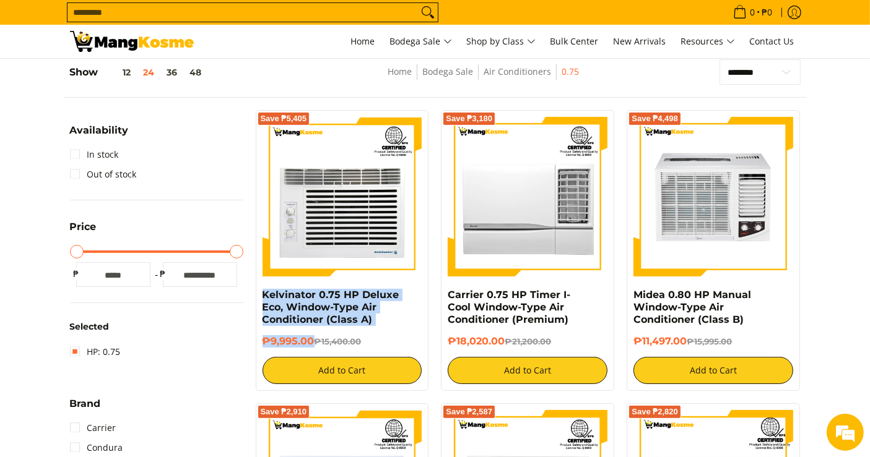
drag, startPoint x: 313, startPoint y: 342, endPoint x: 261, endPoint y: 293, distance: 71.4
click at [261, 293] on div "Save ₱5,405 Kelvinator 0.75 HP Deluxe Eco, Window-Type Air Conditioner (Class A…" at bounding box center [342, 250] width 173 height 281
copy div "Kelvinator 0.75 HP Deluxe Eco, Window-Type Air Conditioner (Class A) ₱9,995.00"
drag, startPoint x: 507, startPoint y: 342, endPoint x: 444, endPoint y: 297, distance: 77.1
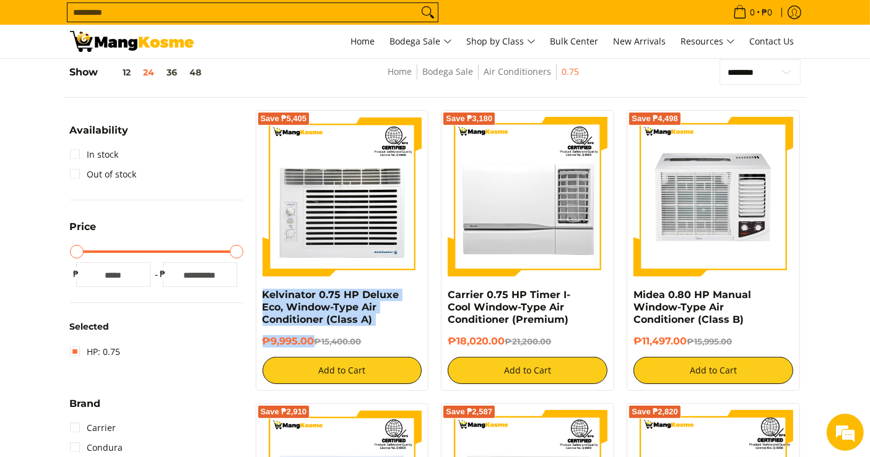
click at [444, 297] on div "Save ₱3,180 Carrier 0.75 HP Timer I-Cool Window-Type Air Conditioner (Premium) …" at bounding box center [527, 250] width 173 height 281
copy div "Carrier 0.75 HP Timer I-Cool Window-Type Air Conditioner (Premium) ₱18,020.00"
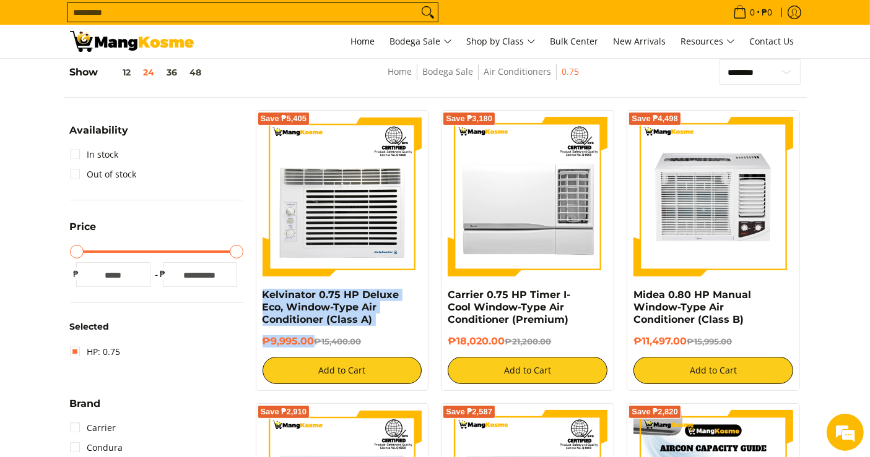
scroll to position [449, 0]
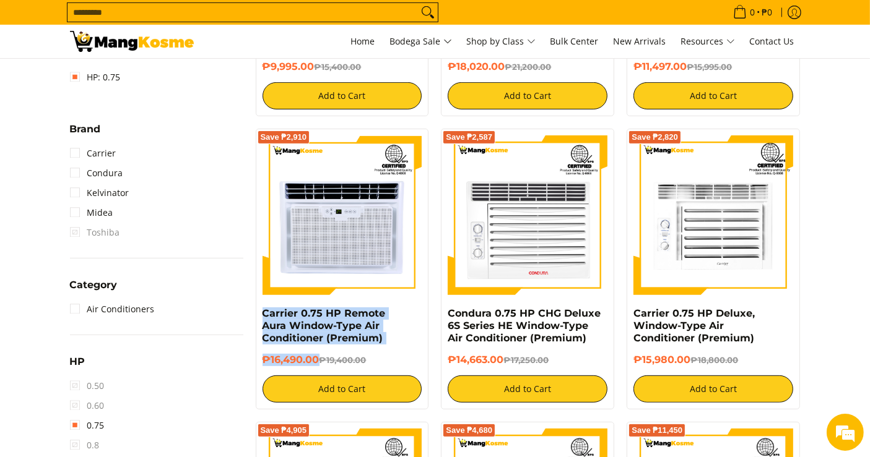
drag, startPoint x: 316, startPoint y: 363, endPoint x: 251, endPoint y: 317, distance: 79.5
click at [251, 317] on div "Save ₱2,910 Carrier 0.75 HP Remote Aura Window-Type Air Conditioner (Premium) ₱…" at bounding box center [342, 269] width 186 height 281
copy div "Carrier 0.75 HP Remote Aura Window-Type Air Conditioner (Premium) ₱16,490.00"
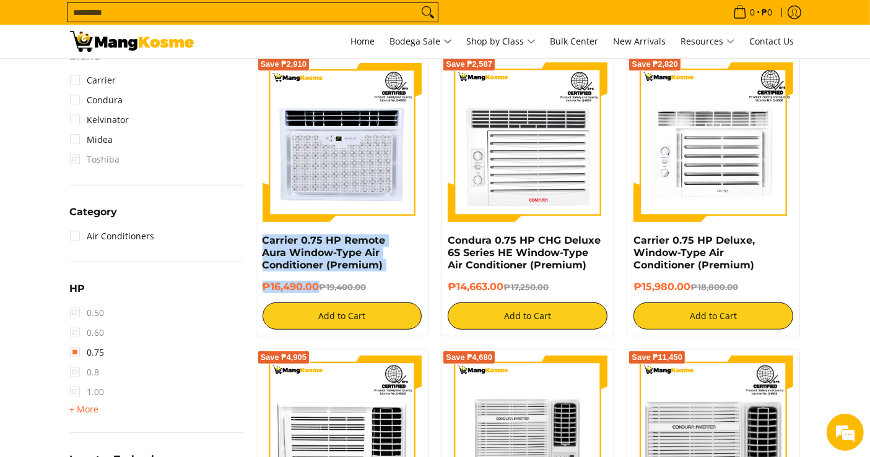
scroll to position [518, 0]
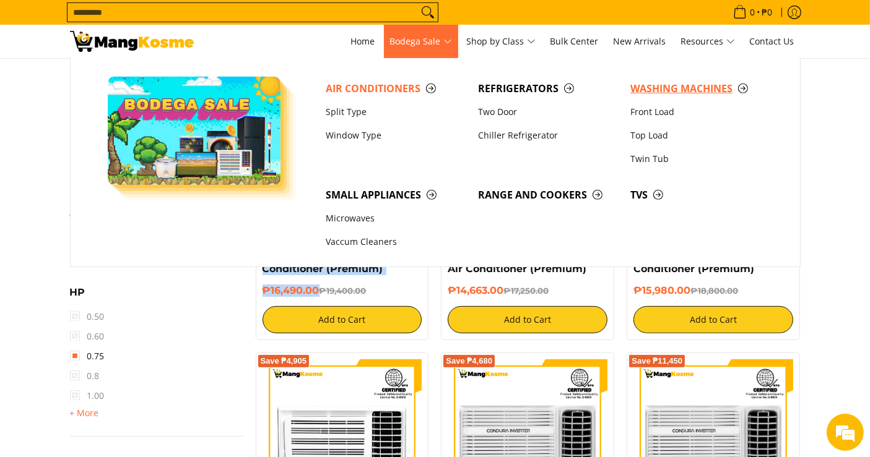
click at [647, 92] on span "Washing Machines" at bounding box center [700, 88] width 140 height 15
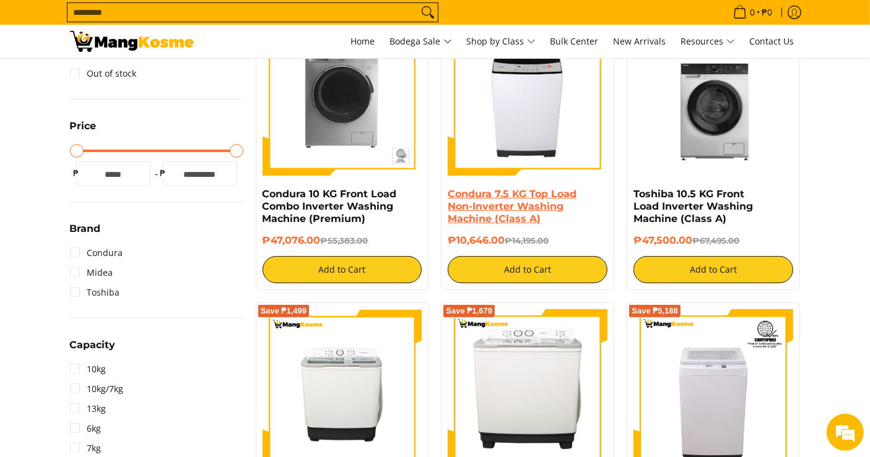
drag, startPoint x: 506, startPoint y: 243, endPoint x: 447, endPoint y: 190, distance: 78.9
click at [447, 190] on div "Condura 7.5 KG Top Load Non-Inverter Washing Machine (Class A) ₱10,646.00 ₱14,1…" at bounding box center [527, 235] width 160 height 95
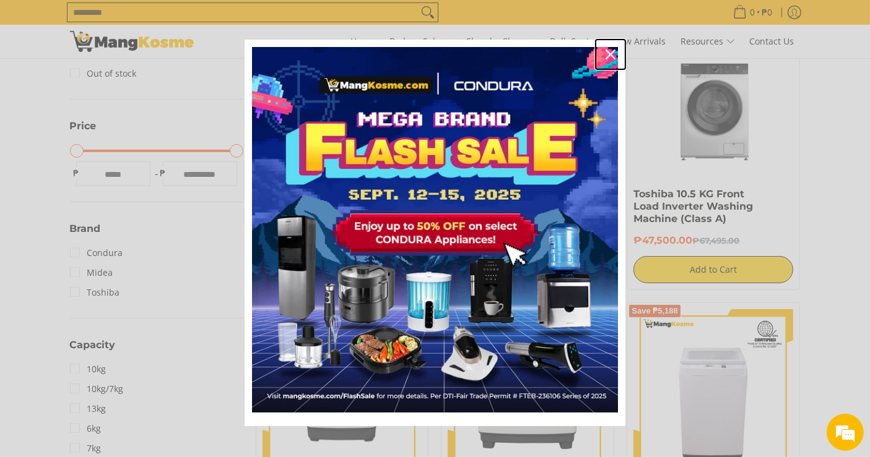
click at [605, 54] on icon "close icon" at bounding box center [610, 55] width 10 height 10
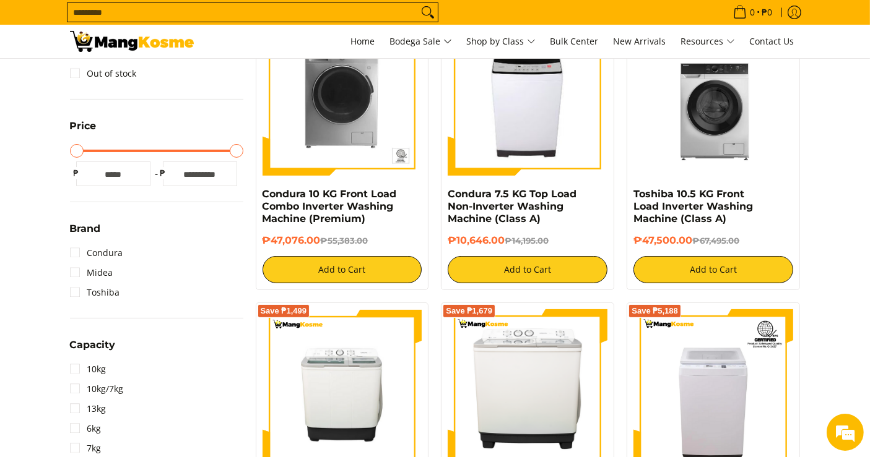
click at [382, 9] on input "Search..." at bounding box center [242, 12] width 350 height 19
paste input "*********"
type input "*********"
